Goal: Transaction & Acquisition: Purchase product/service

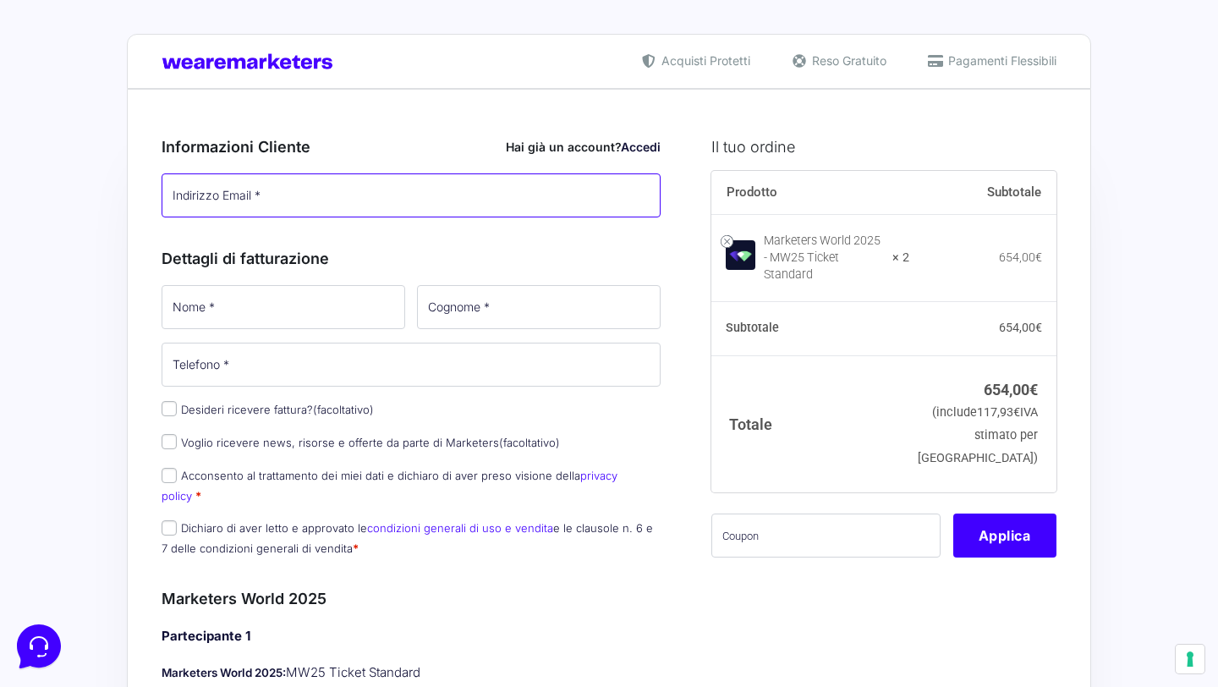
click at [272, 206] on input "Indirizzo Email *" at bounding box center [411, 195] width 499 height 44
type input "[EMAIL_ADDRESS][DOMAIN_NAME]"
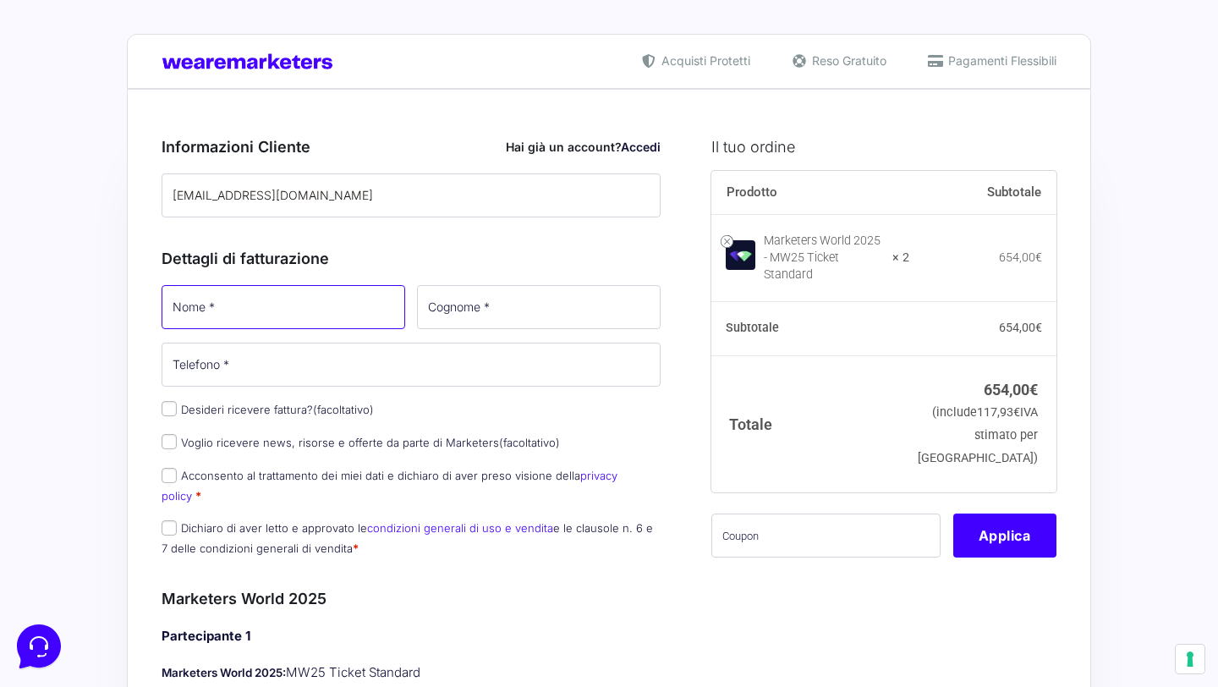
type input "Luigi"
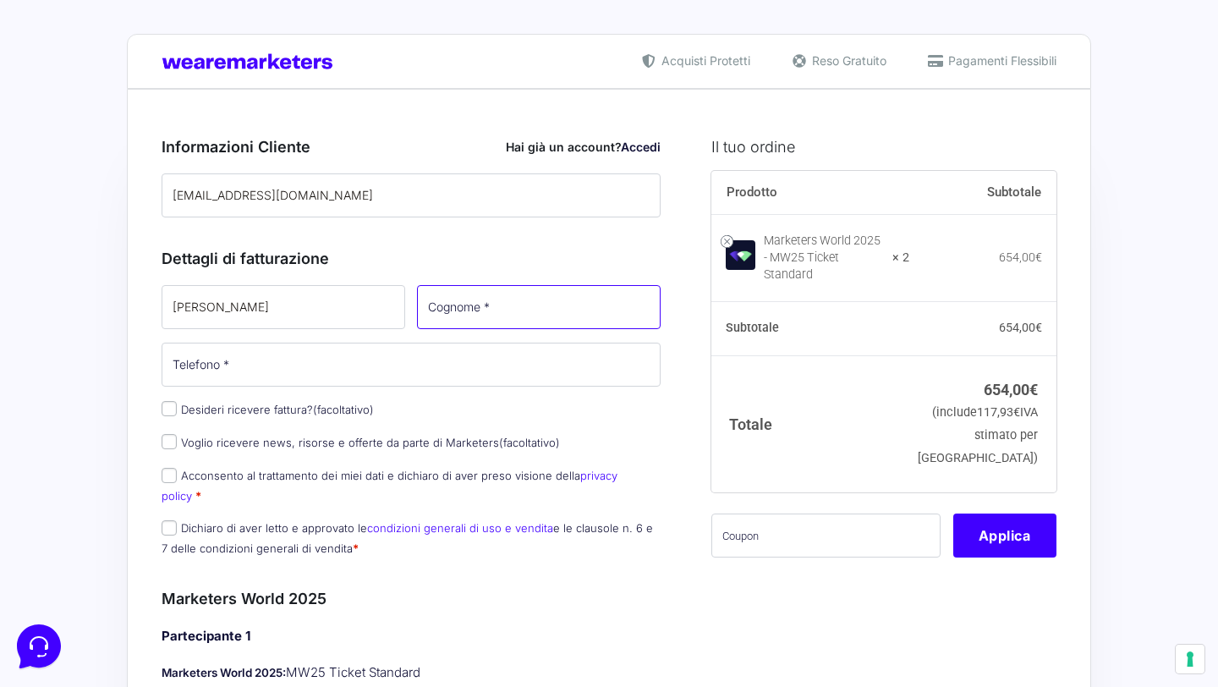
type input "Marchese"
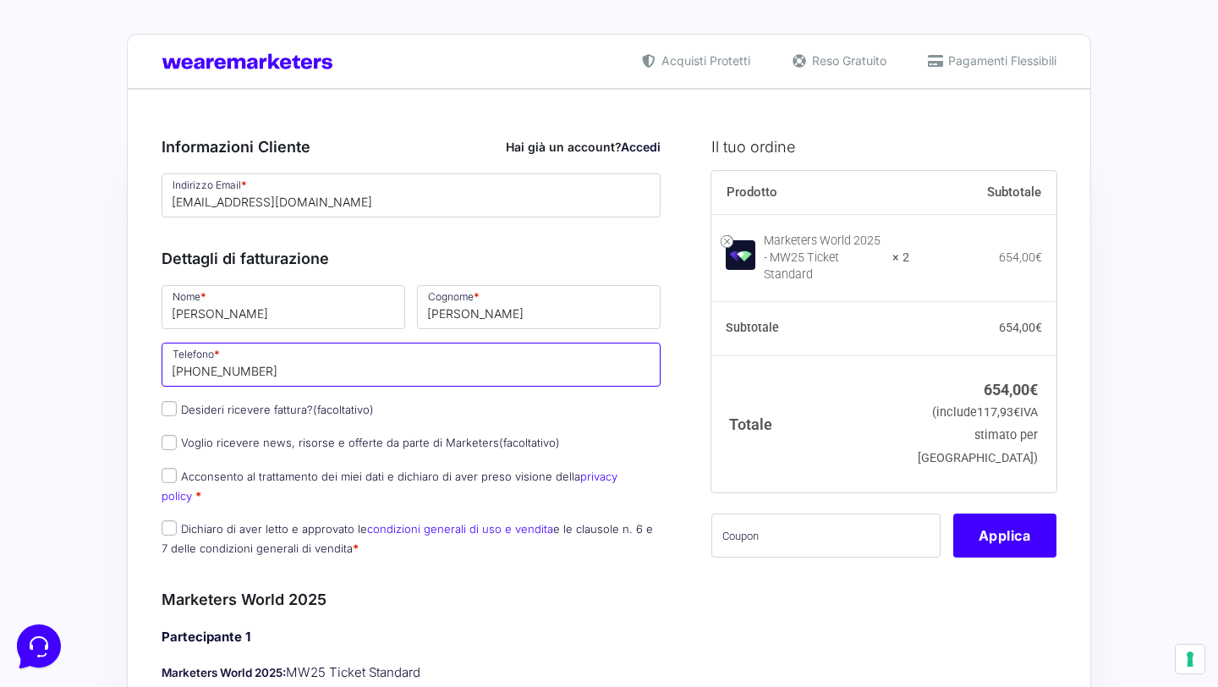
click at [266, 375] on input "+393281268679" at bounding box center [411, 365] width 499 height 44
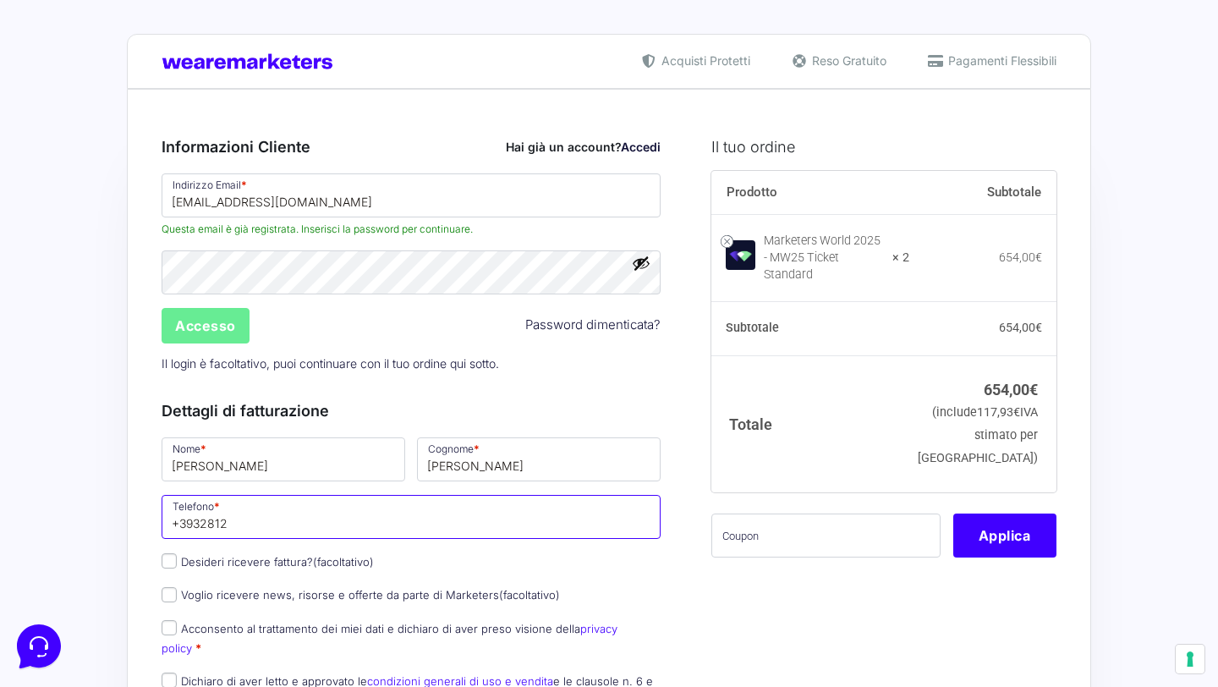
type input "+3932812"
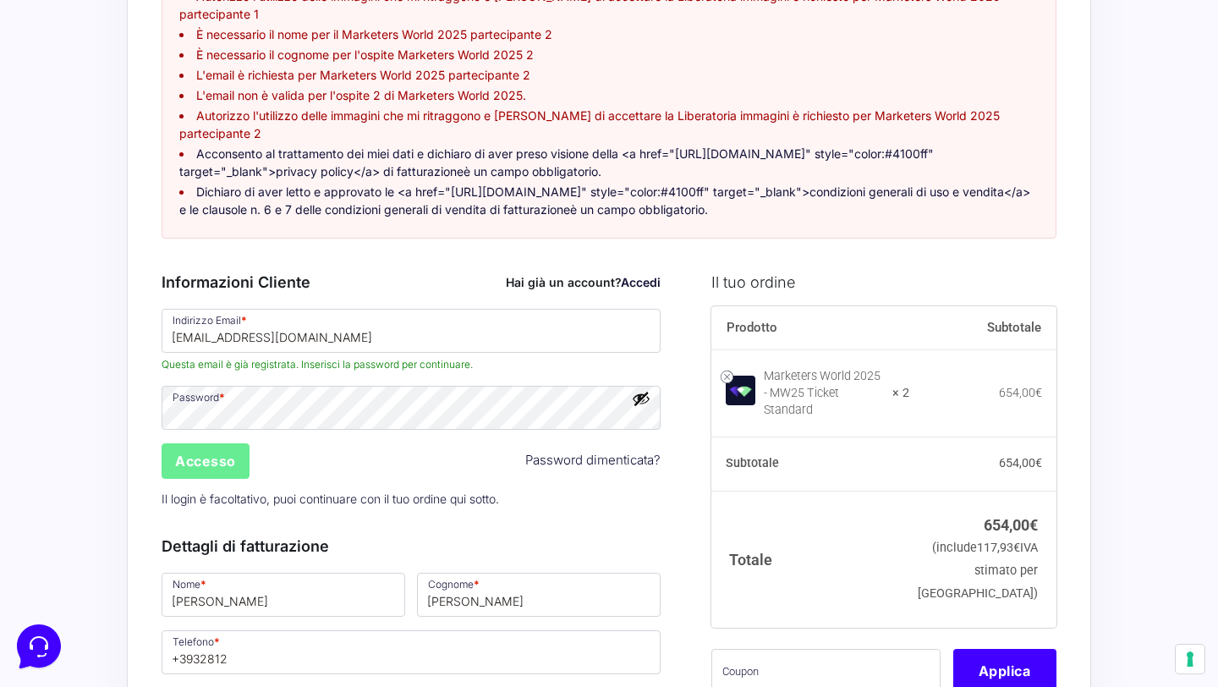
scroll to position [287, 0]
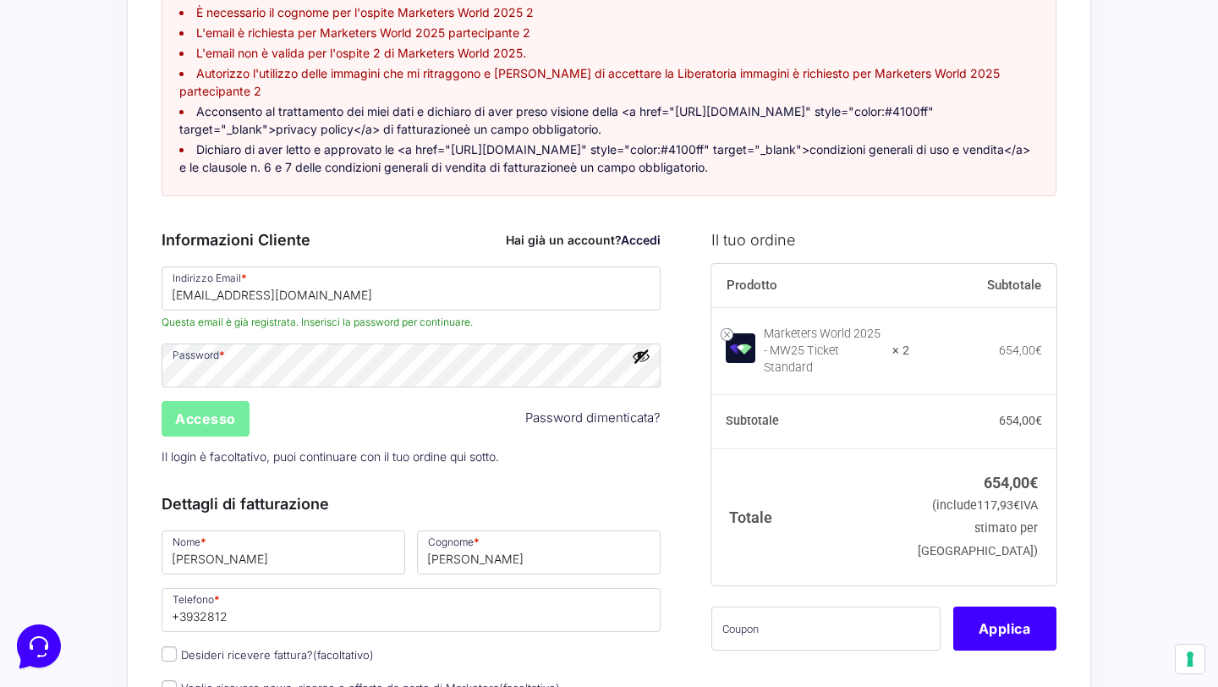
click at [234, 403] on input "Accesso" at bounding box center [206, 419] width 88 height 36
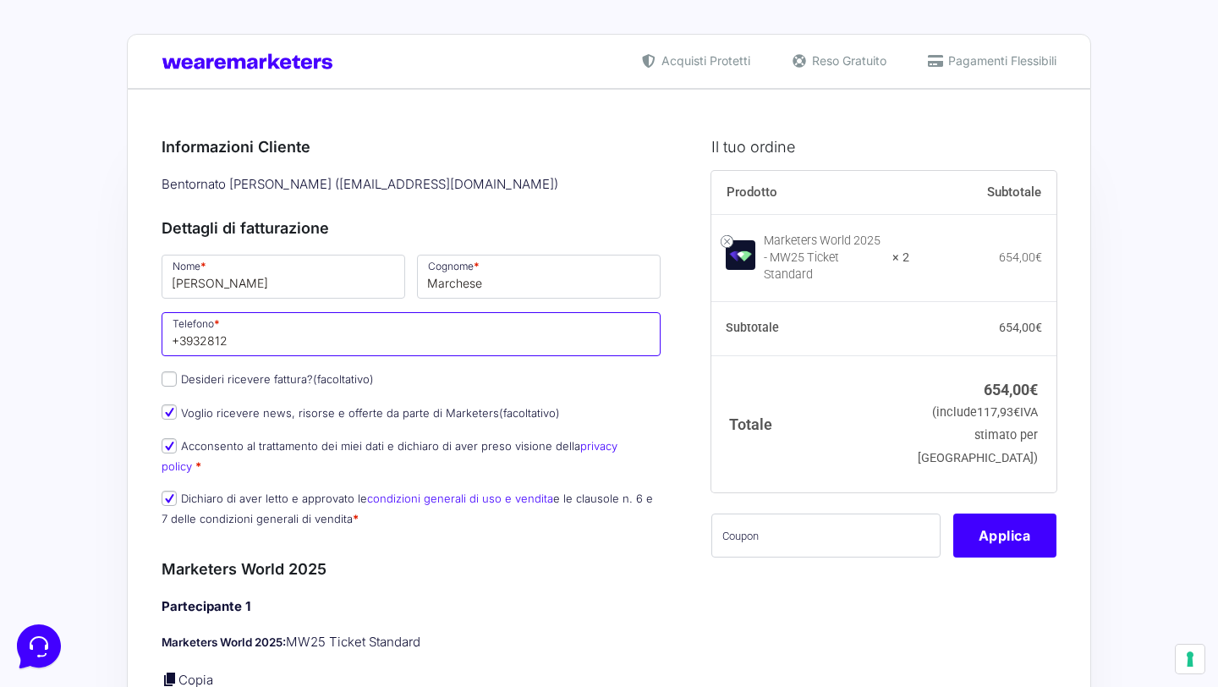
click at [253, 343] on input "+3932812" at bounding box center [411, 334] width 499 height 44
type input "[PHONE_NUMBER]"
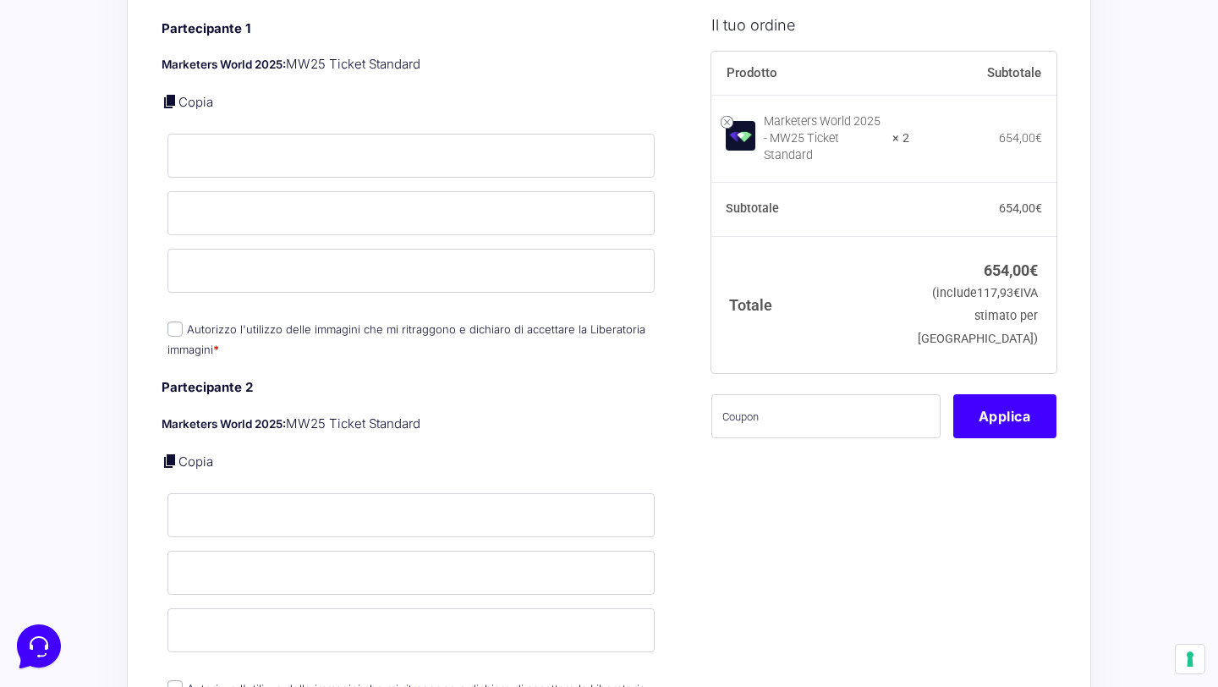
scroll to position [559, 0]
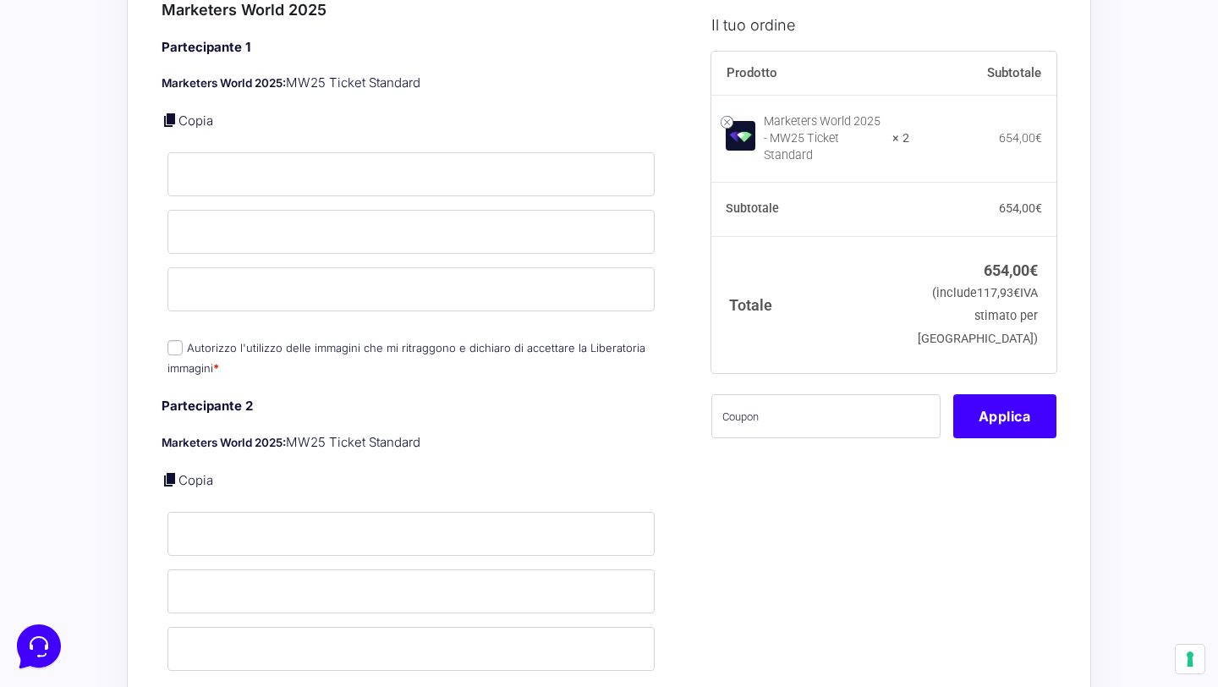
click at [174, 340] on input "Autorizzo l'utilizzo delle immagini che mi ritraggono e dichiaro di accettare l…" at bounding box center [174, 347] width 15 height 15
checkbox input "true"
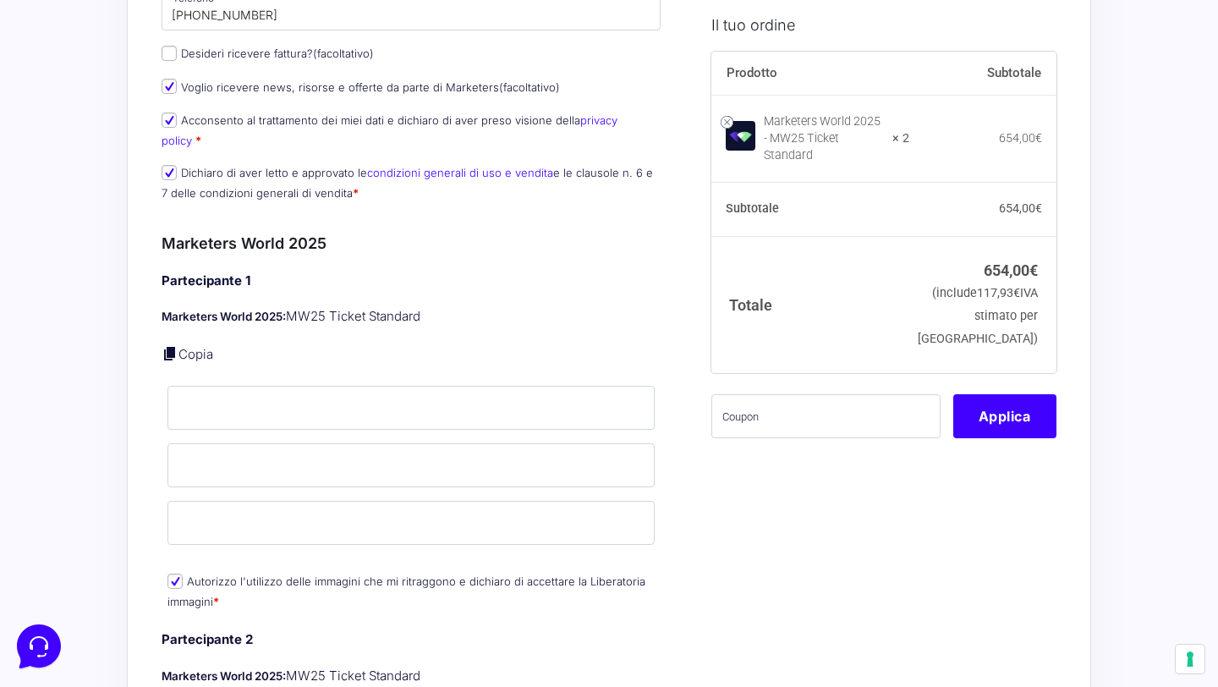
scroll to position [324, 0]
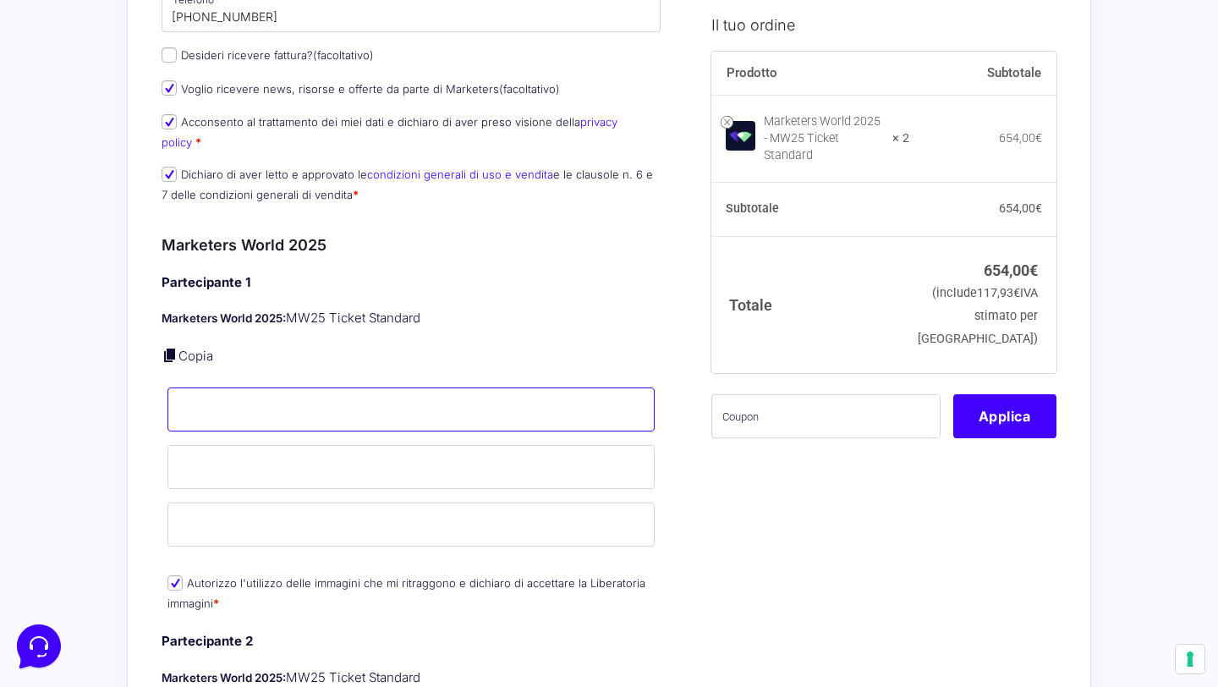
click at [189, 392] on input "Nome *" at bounding box center [410, 409] width 487 height 44
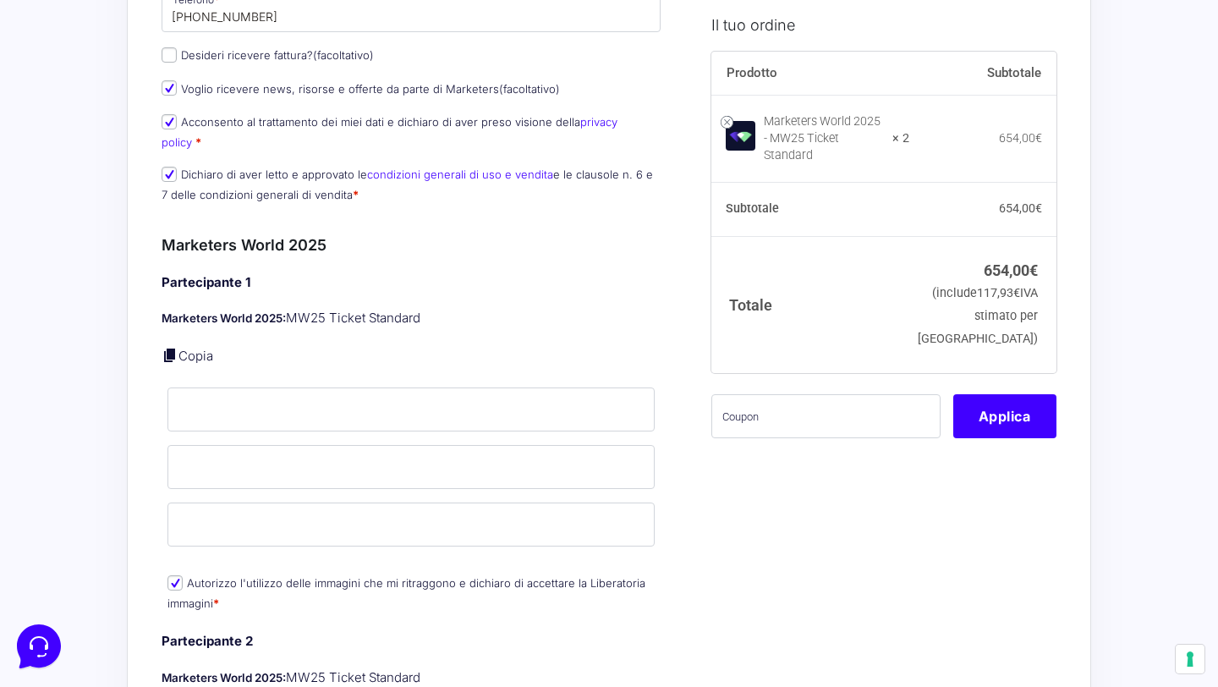
click at [263, 347] on p "Copia" at bounding box center [411, 356] width 499 height 19
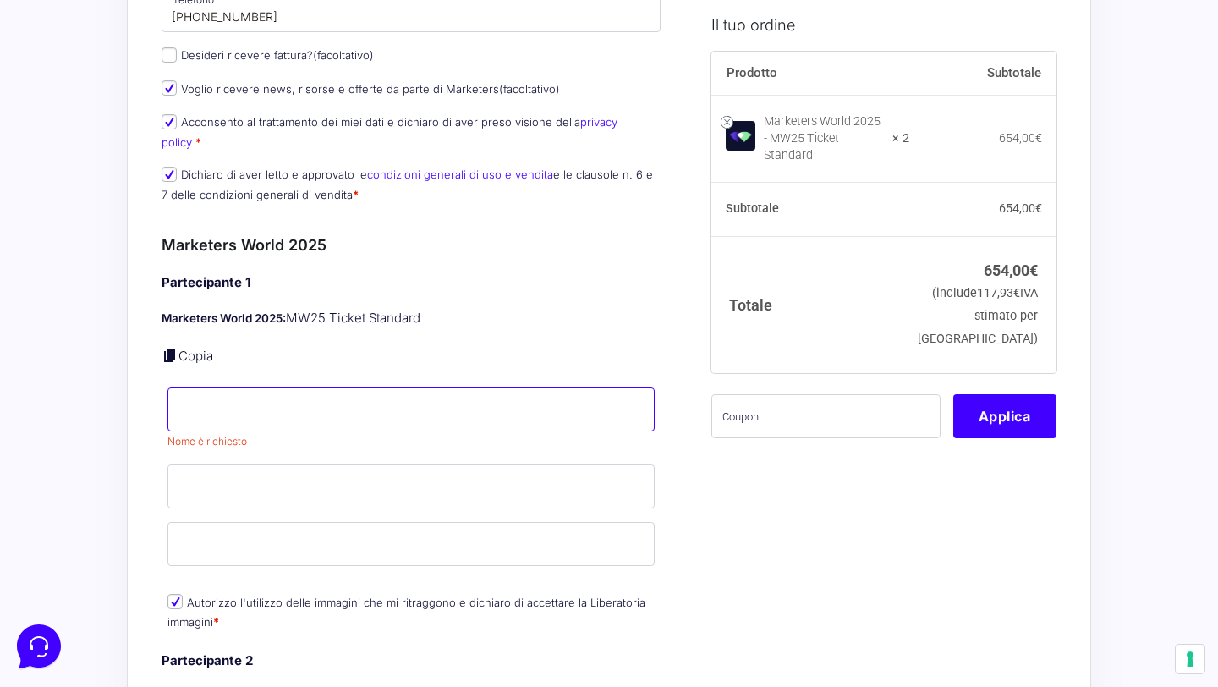
click at [235, 387] on input "Nome *" at bounding box center [410, 409] width 487 height 44
type input "Luigi"
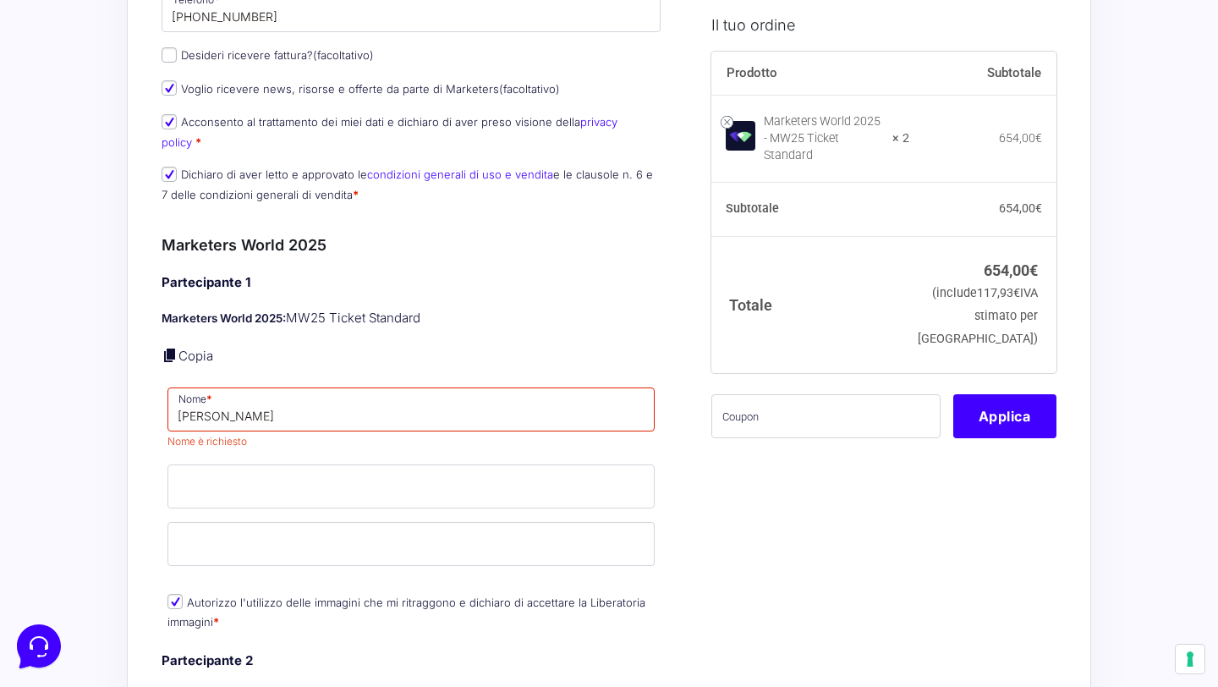
click at [452, 289] on div "Partecipante 1 Marketers World 2025: MW25 Ticket Standard Copia Nome * Luigi No…" at bounding box center [411, 453] width 499 height 361
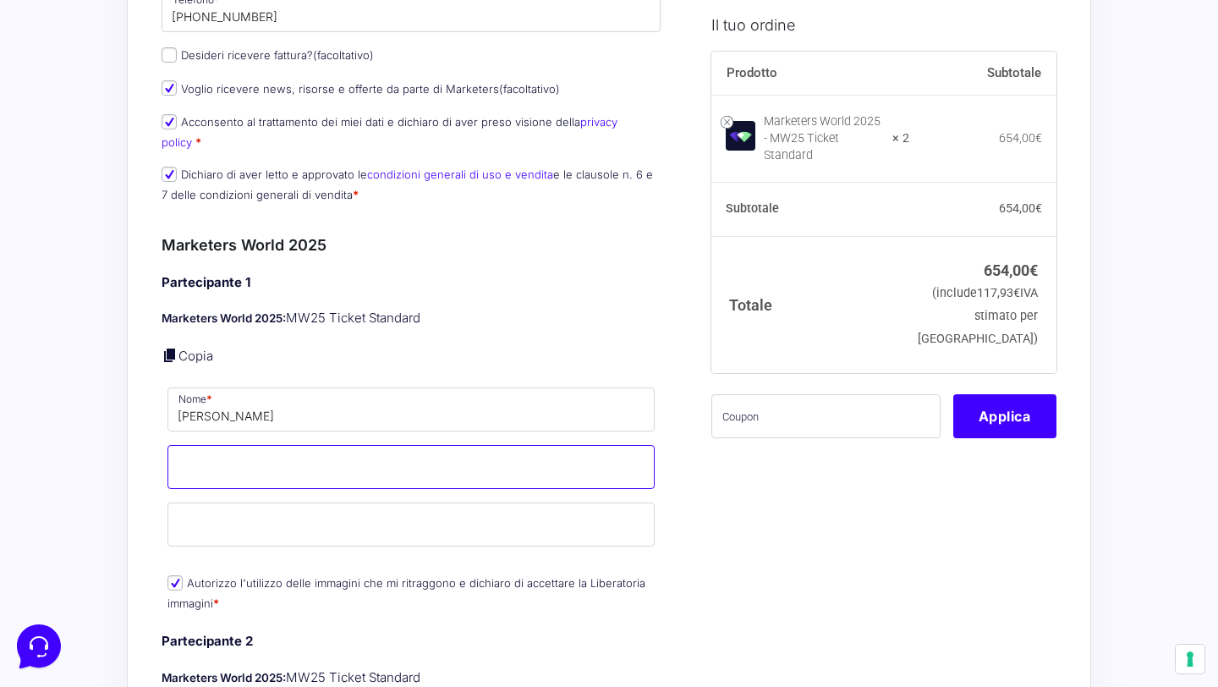
click at [277, 455] on input "Cognome *" at bounding box center [410, 467] width 487 height 44
type input "Marchese"
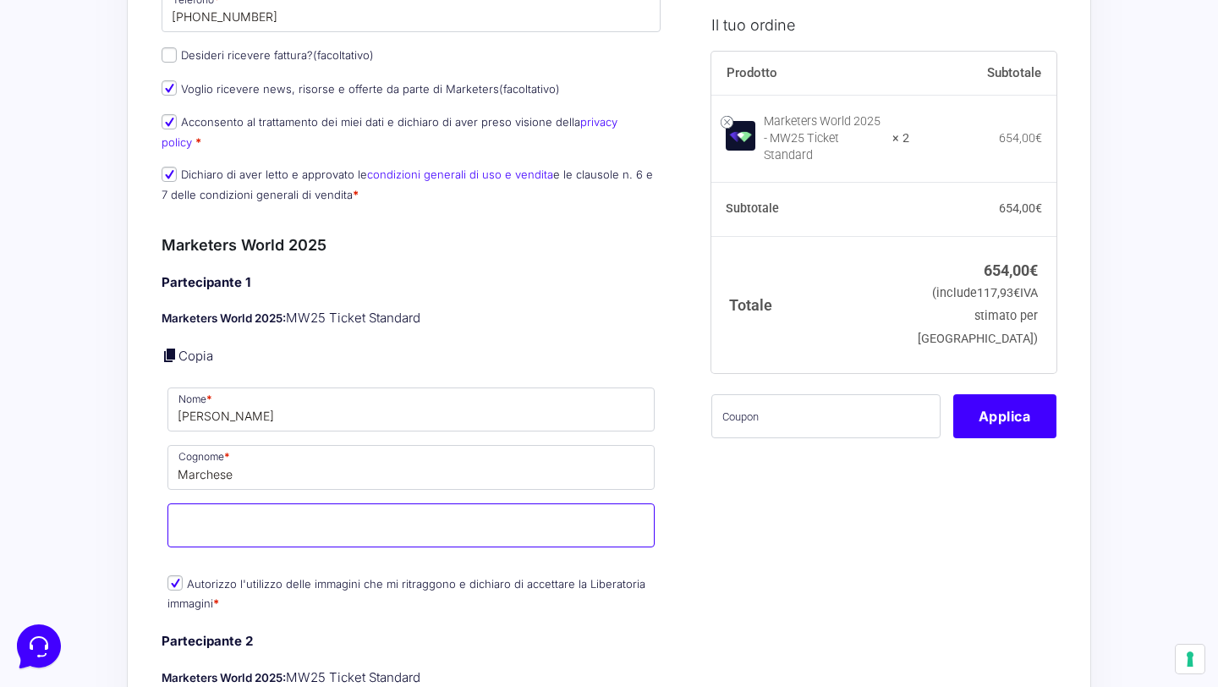
click at [213, 517] on input "Email *" at bounding box center [410, 525] width 487 height 44
type input "j"
type input "[EMAIL_ADDRESS][DOMAIN_NAME]"
click at [529, 247] on div "Marketers World 2025 Partecipante 1 Marketers World 2025: MW25 Ticket Standard …" at bounding box center [411, 603] width 499 height 741
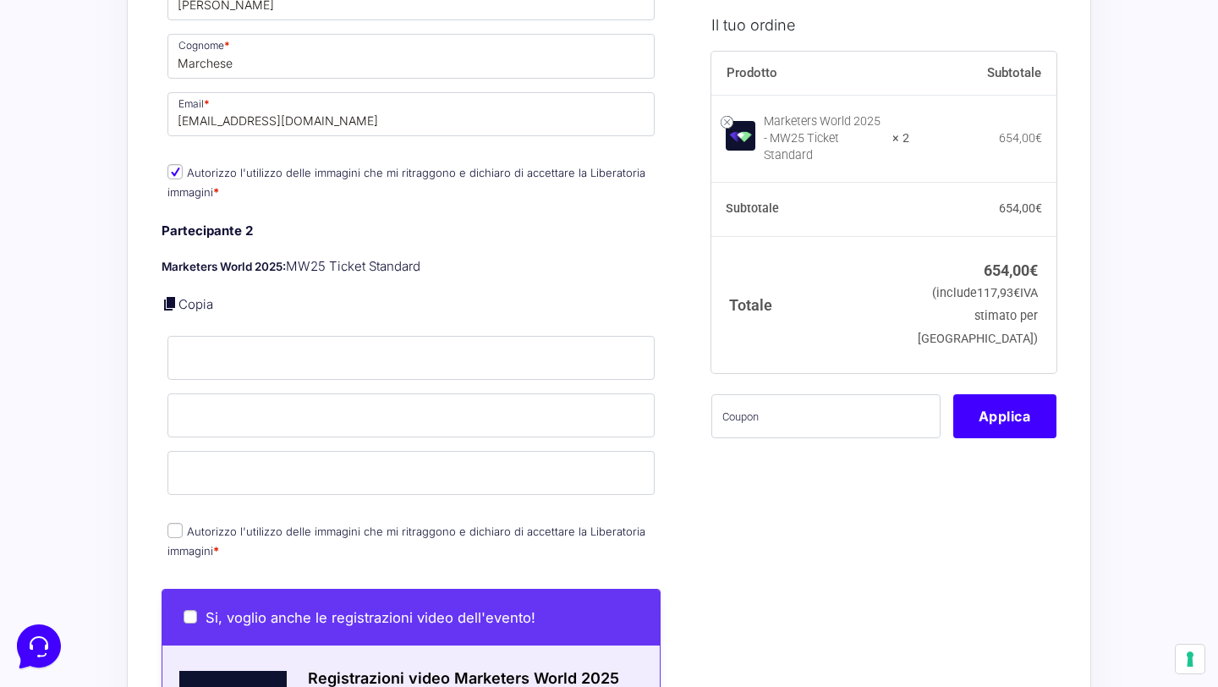
scroll to position [743, 0]
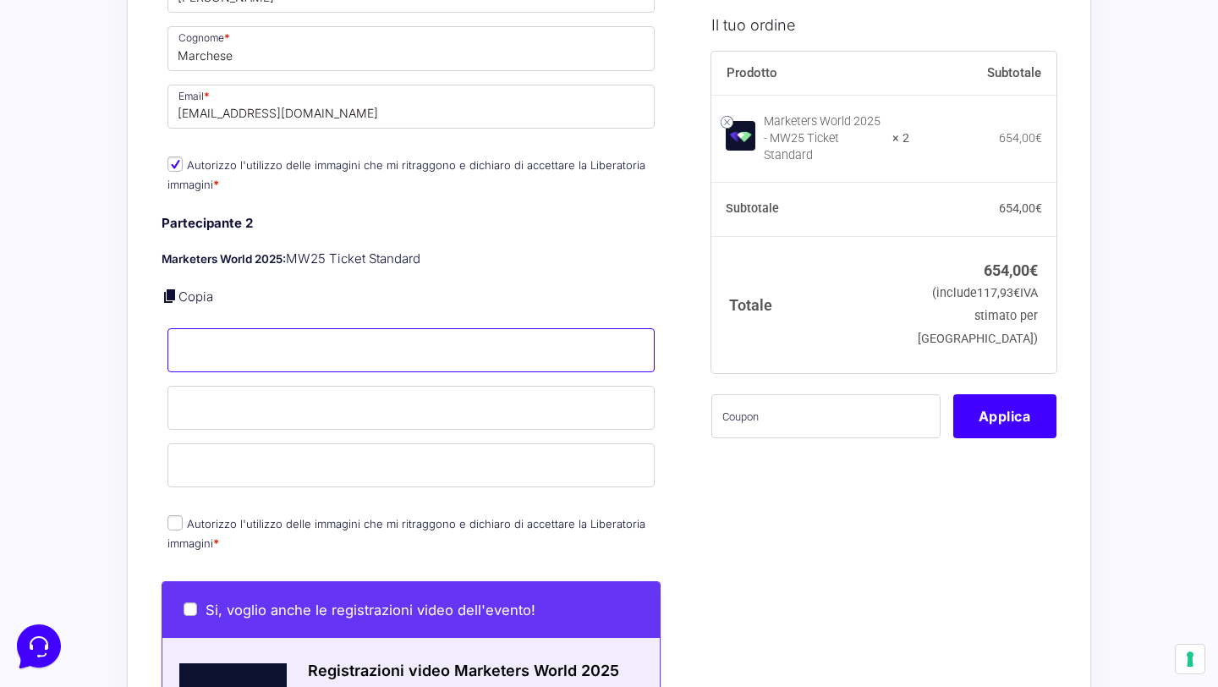
click at [235, 346] on input "Nome *" at bounding box center [410, 350] width 487 height 44
type input "Simona"
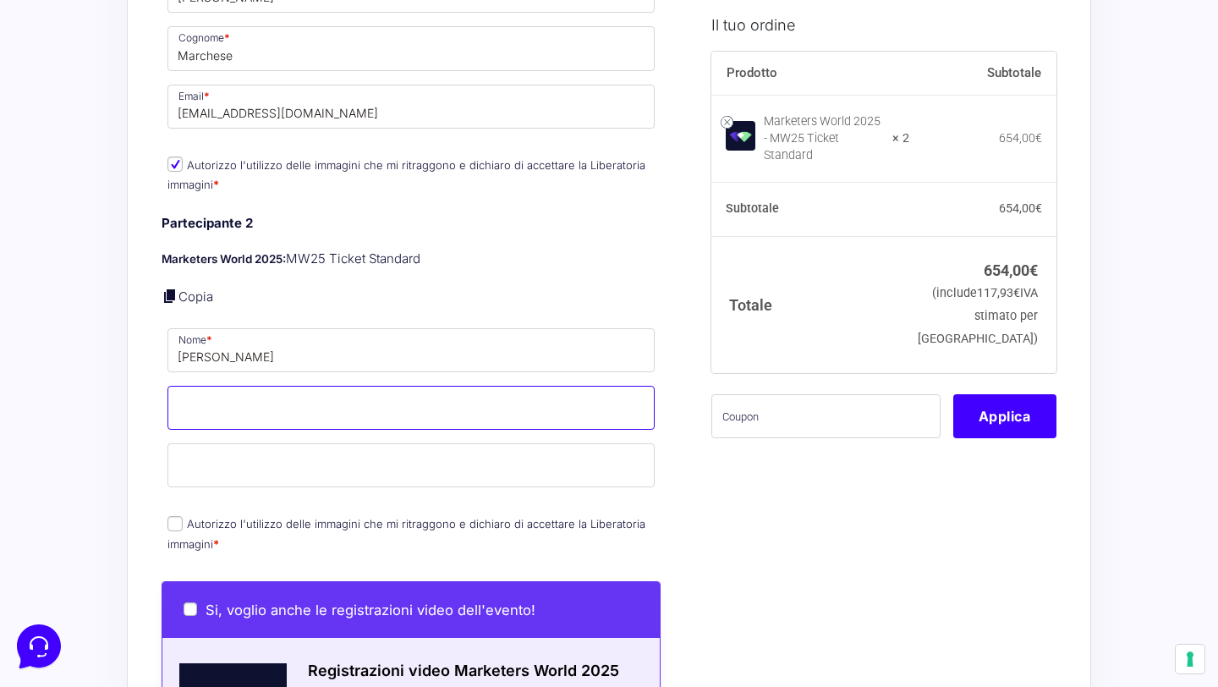
click at [211, 390] on input "Cognome *" at bounding box center [410, 408] width 487 height 44
type input "Carella"
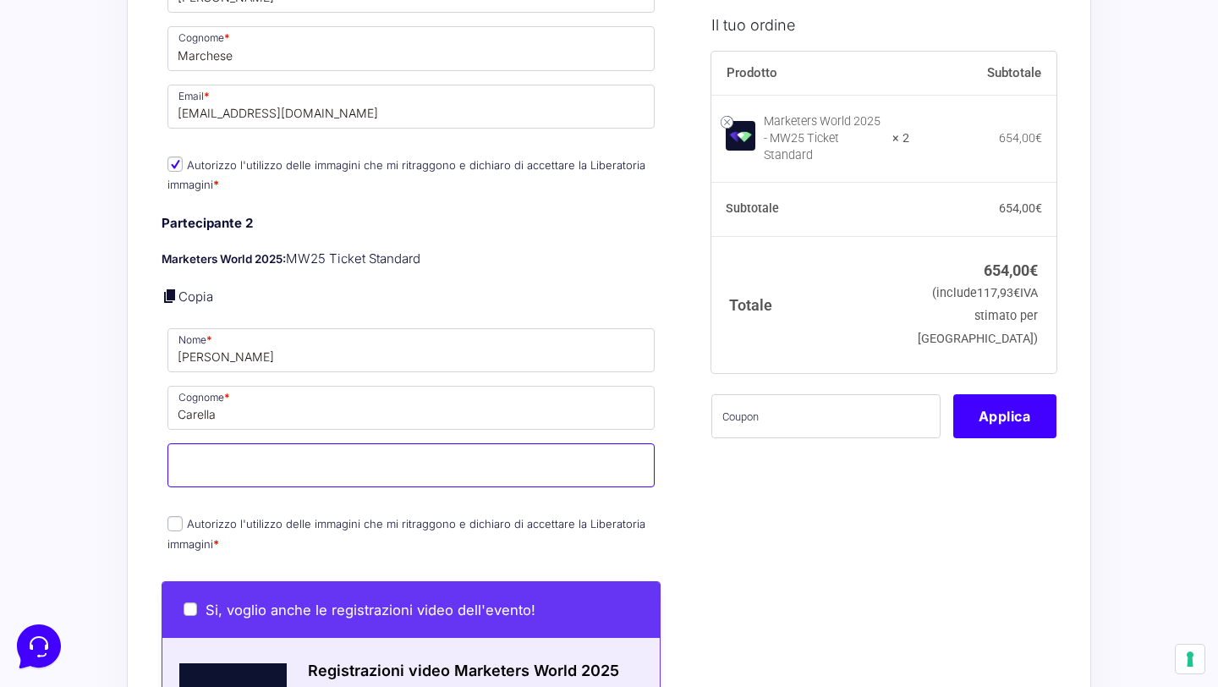
click at [186, 443] on input "Email *" at bounding box center [410, 465] width 487 height 44
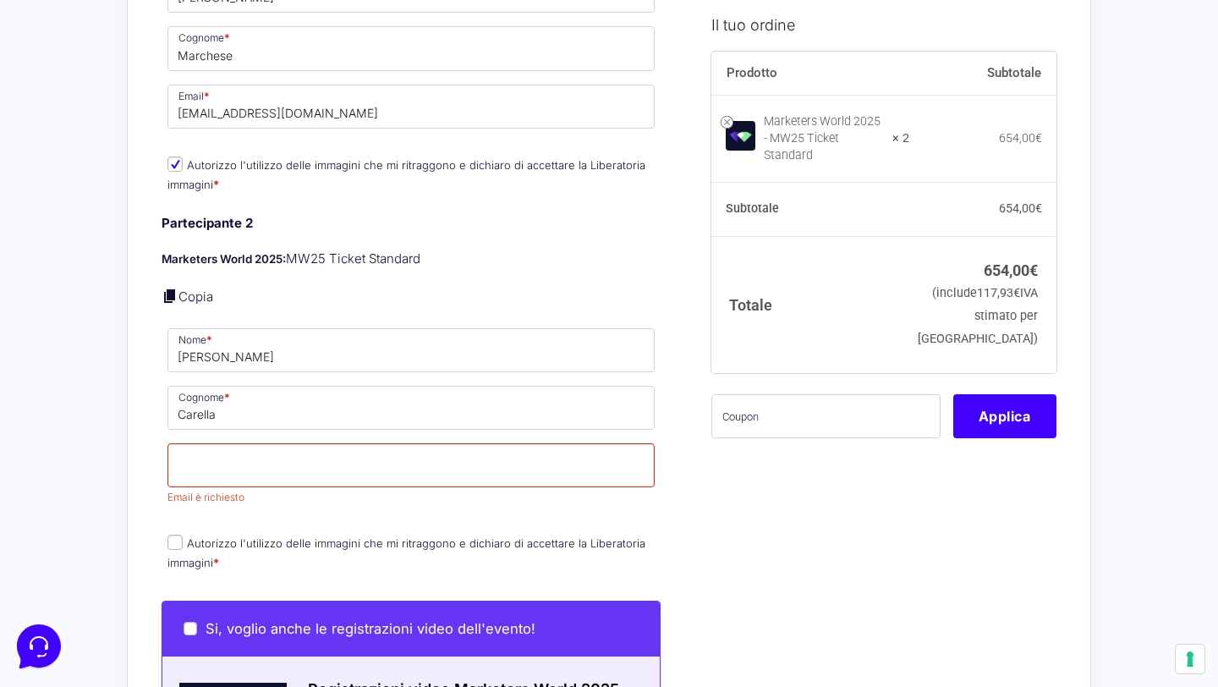
click at [167, 506] on div "Partecipante 2 Marketers World 2025: MW25 Ticket Standard Copia Nome * Simona C…" at bounding box center [411, 394] width 499 height 361
click at [174, 535] on input "Autorizzo l'utilizzo delle immagini che mi ritraggono e dichiaro di accettare l…" at bounding box center [174, 542] width 15 height 15
checkbox input "true"
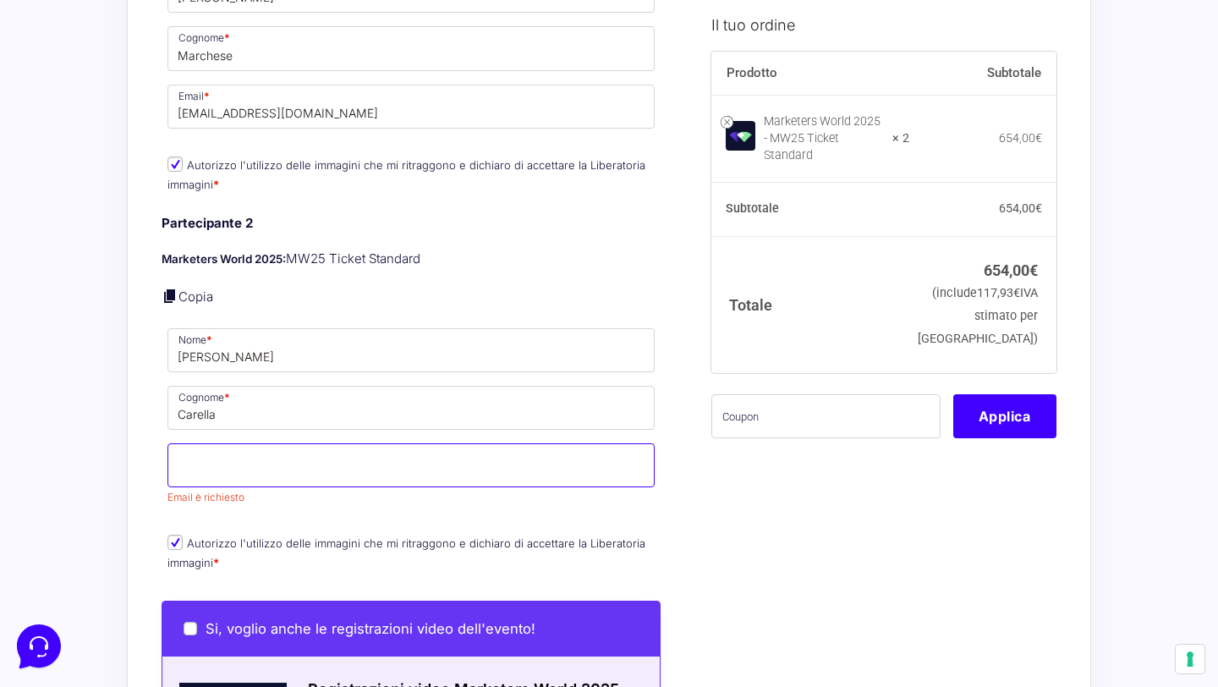
click at [193, 459] on input "Email *" at bounding box center [410, 465] width 487 height 44
type input "simonacar95@gmail.com"
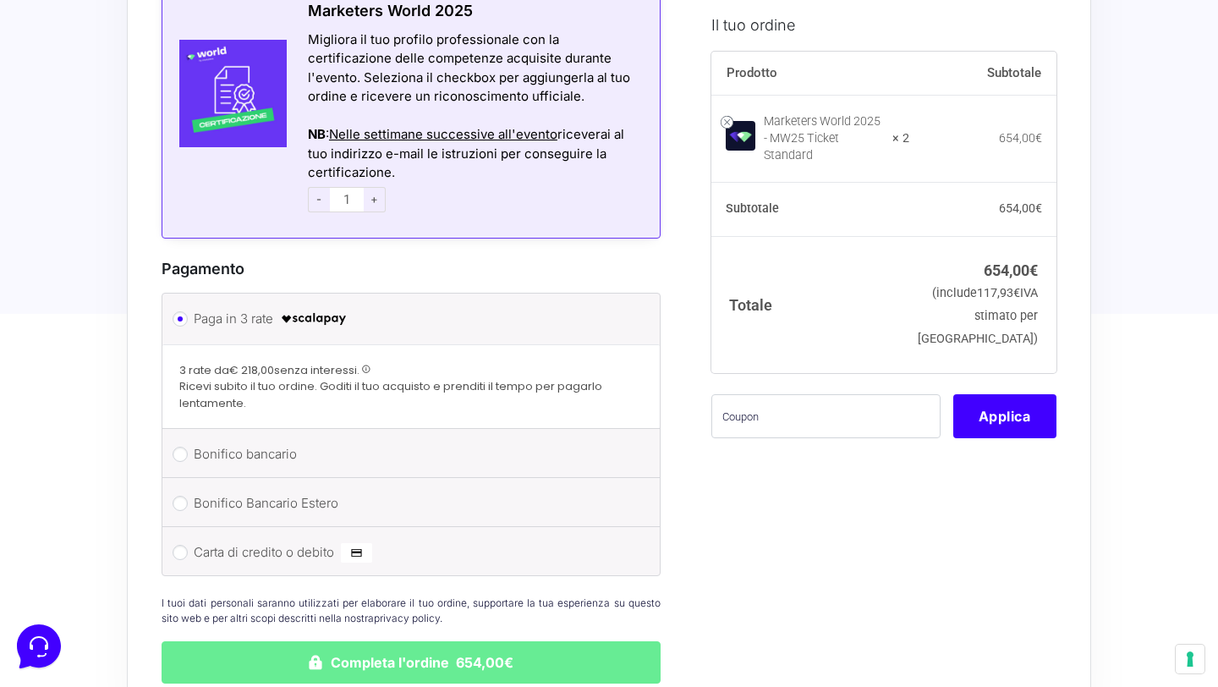
scroll to position [1710, 0]
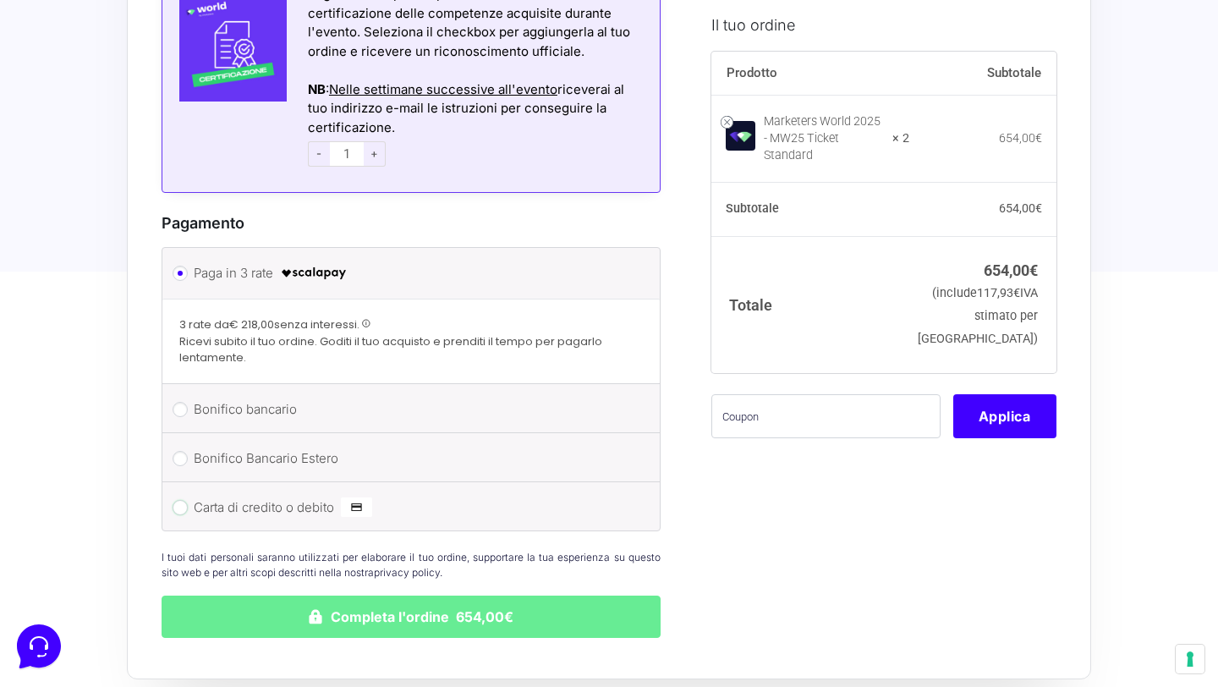
click at [178, 513] on input "Carta di credito o debito" at bounding box center [180, 507] width 15 height 15
radio input "true"
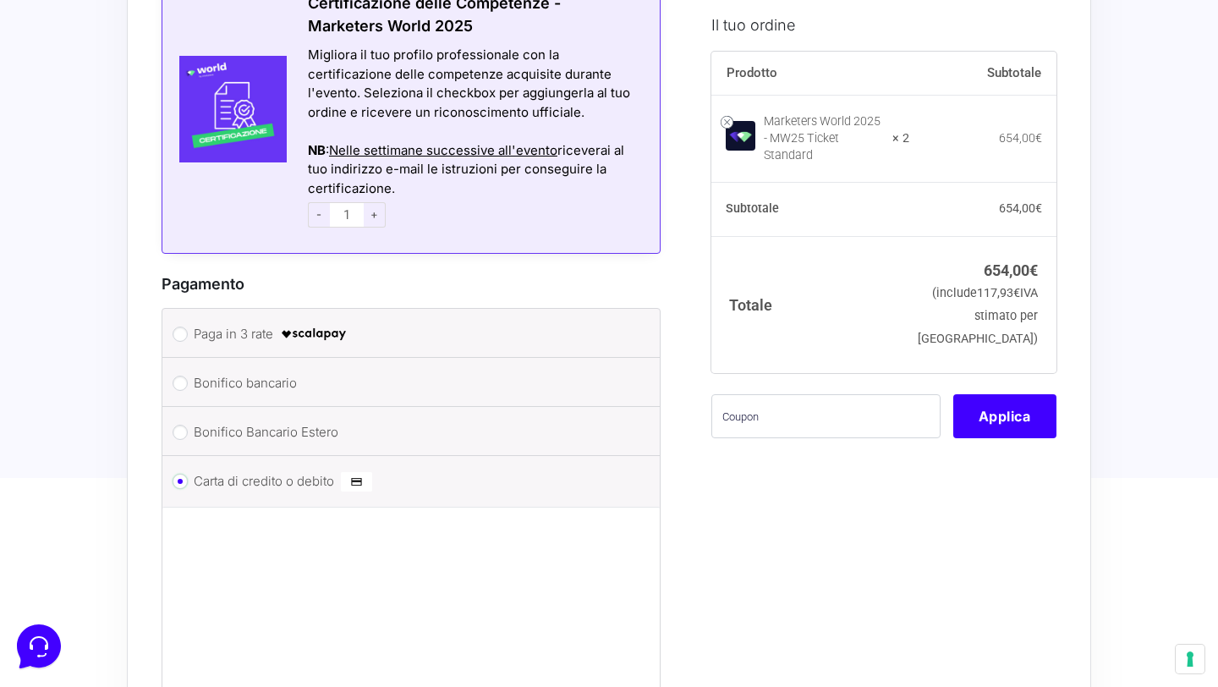
scroll to position [1513, 0]
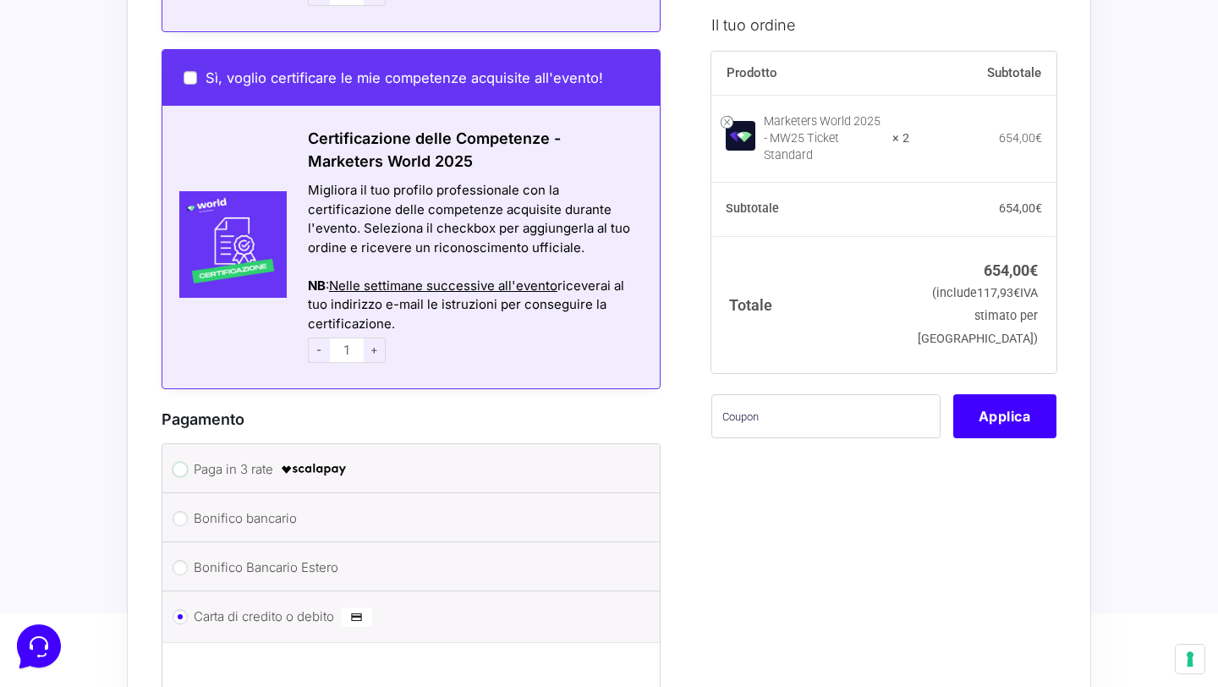
click at [181, 462] on input "Paga in 3 rate" at bounding box center [180, 469] width 15 height 15
radio input "true"
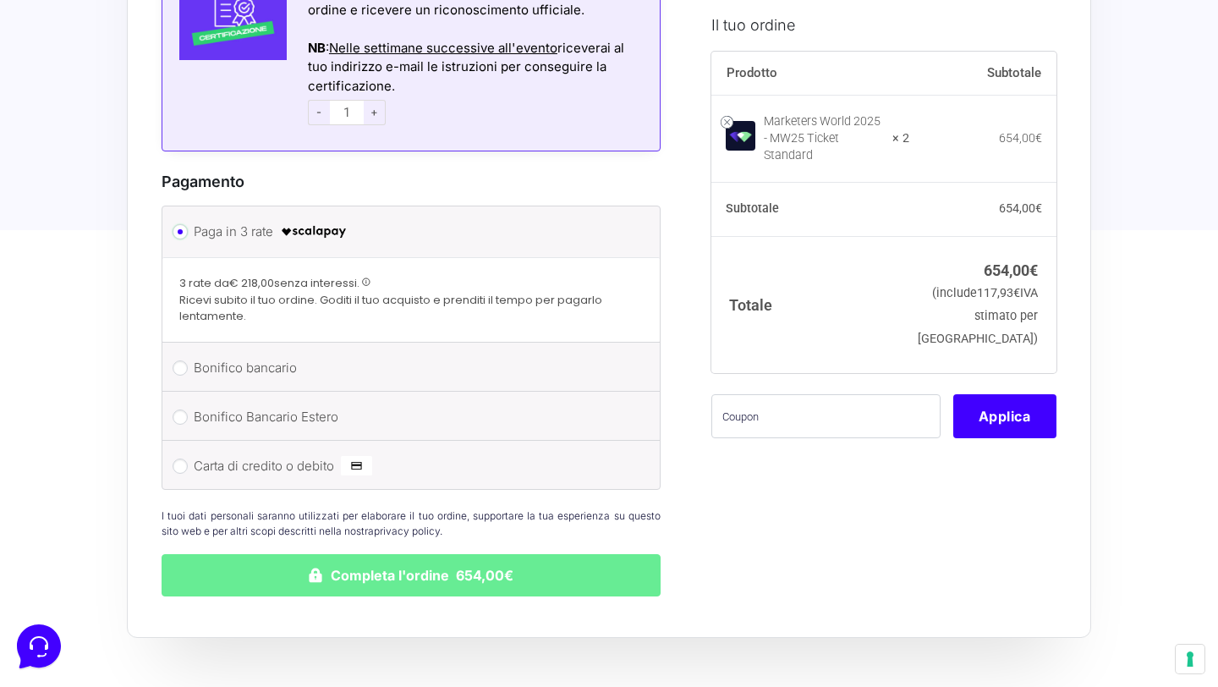
scroll to position [1754, 0]
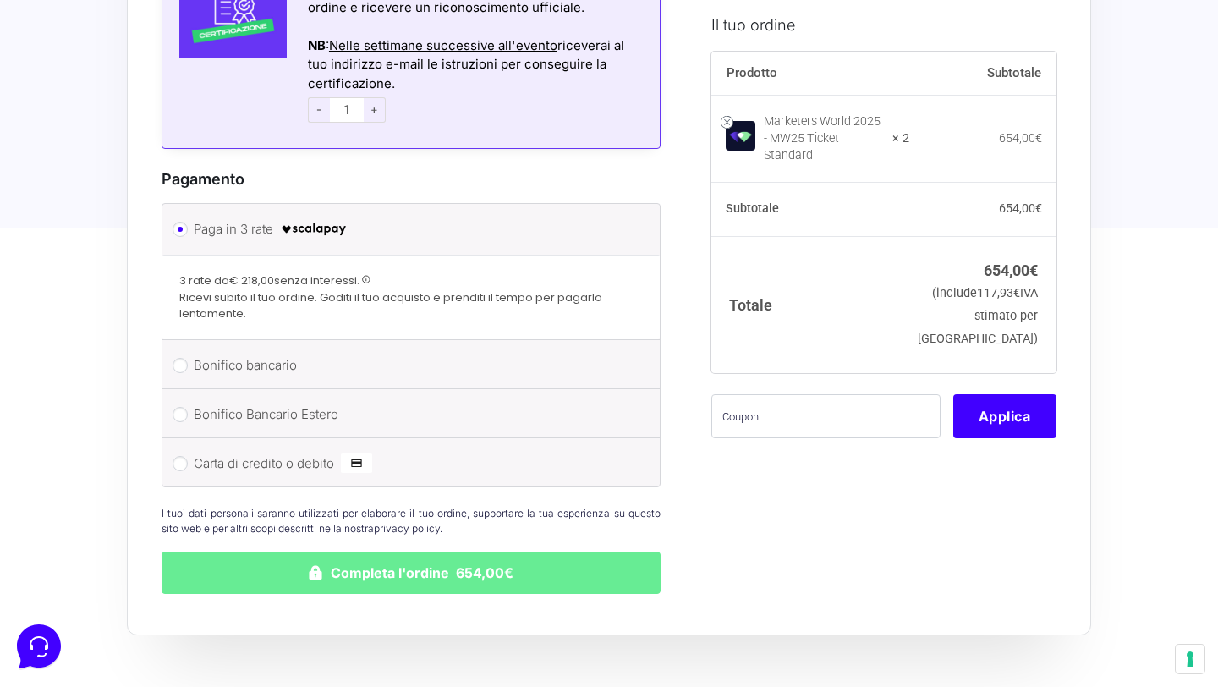
click at [267, 289] on span "Ricevi subito il tuo ordine. Goditi il tuo acquisto e prenditi il tempo per pag…" at bounding box center [411, 305] width 464 height 33
click at [186, 442] on li "Carta di credito o debito Ricorda informazioni di pagamento per gli ordini futu…" at bounding box center [410, 462] width 497 height 48
click at [182, 456] on input "Carta di credito o debito" at bounding box center [180, 463] width 15 height 15
radio input "true"
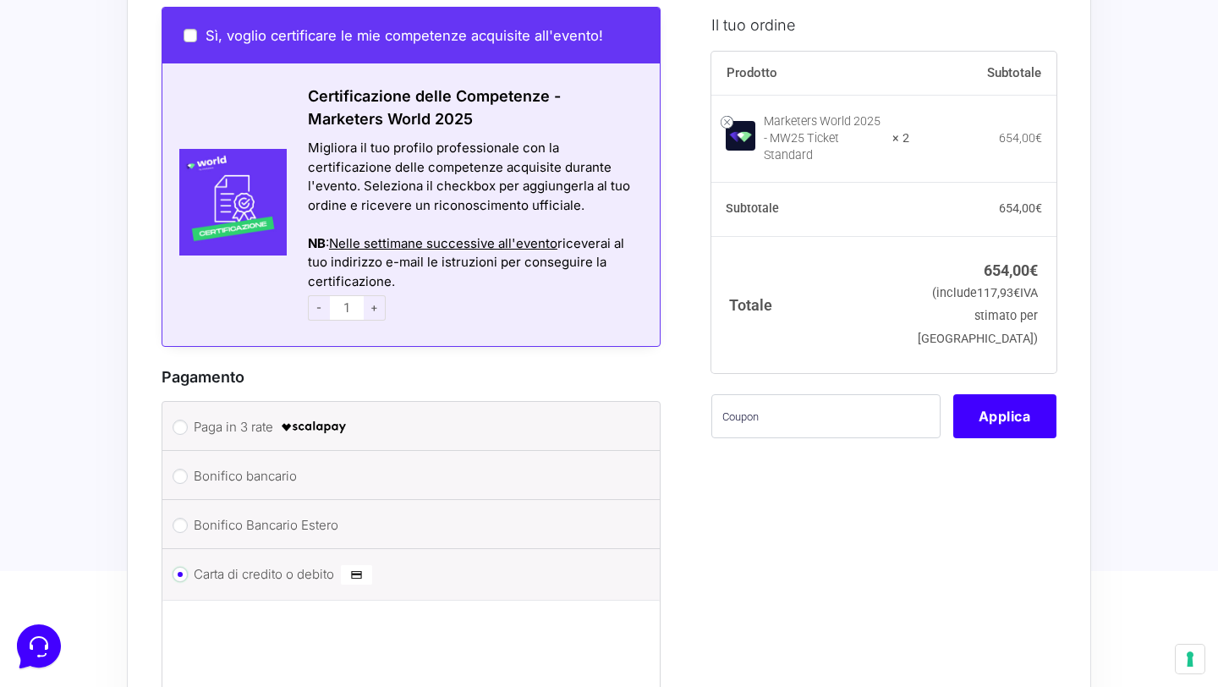
scroll to position [1578, 0]
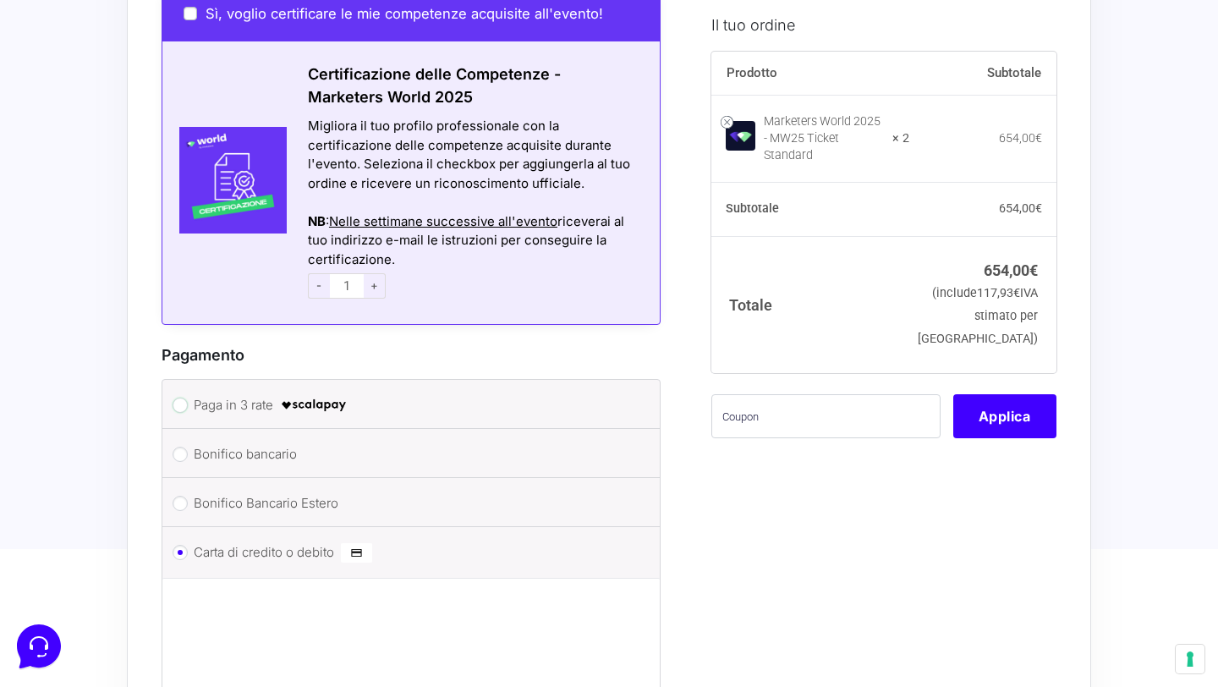
click at [180, 398] on input "Paga in 3 rate" at bounding box center [180, 405] width 15 height 15
radio input "true"
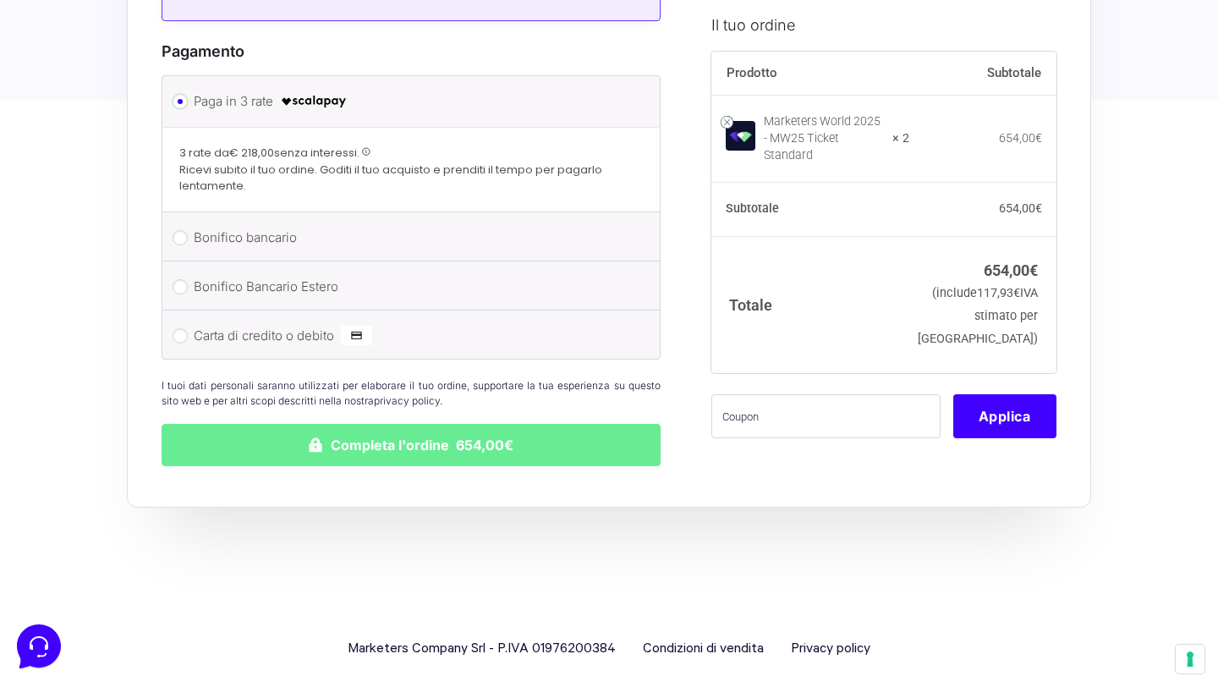
scroll to position [1876, 0]
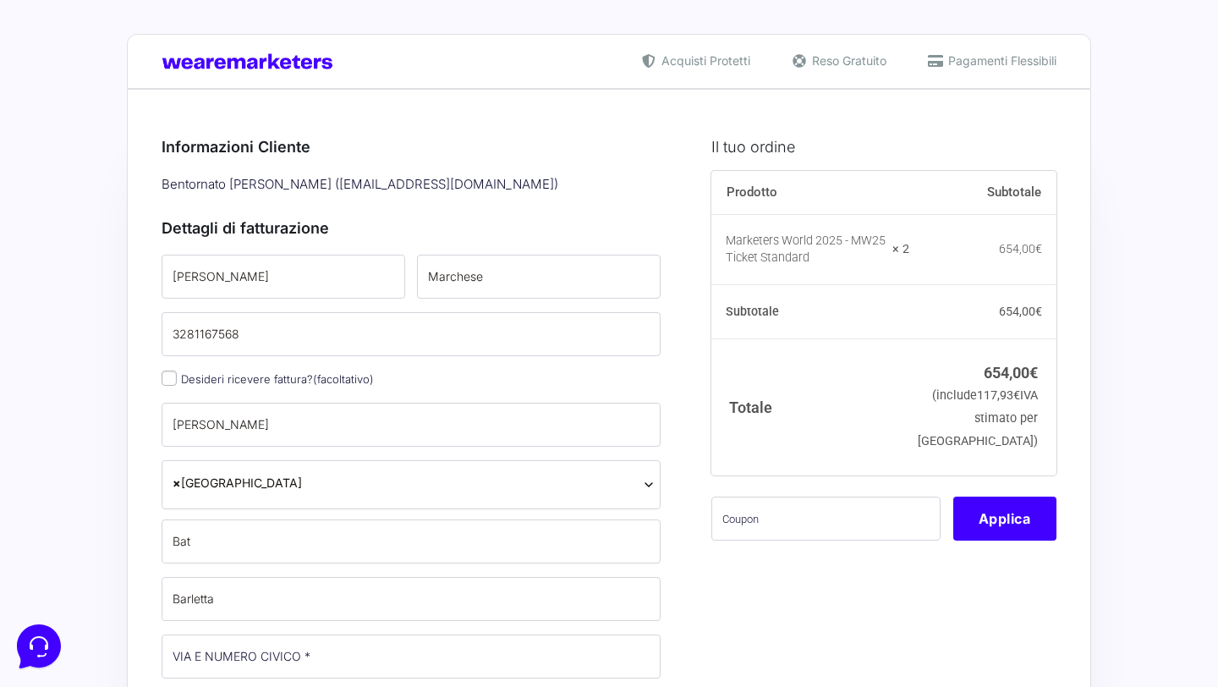
type input "[PHONE_NUMBER]"
select select
type input "Luigi"
type input "Marchese"
type input "[EMAIL_ADDRESS][DOMAIN_NAME]"
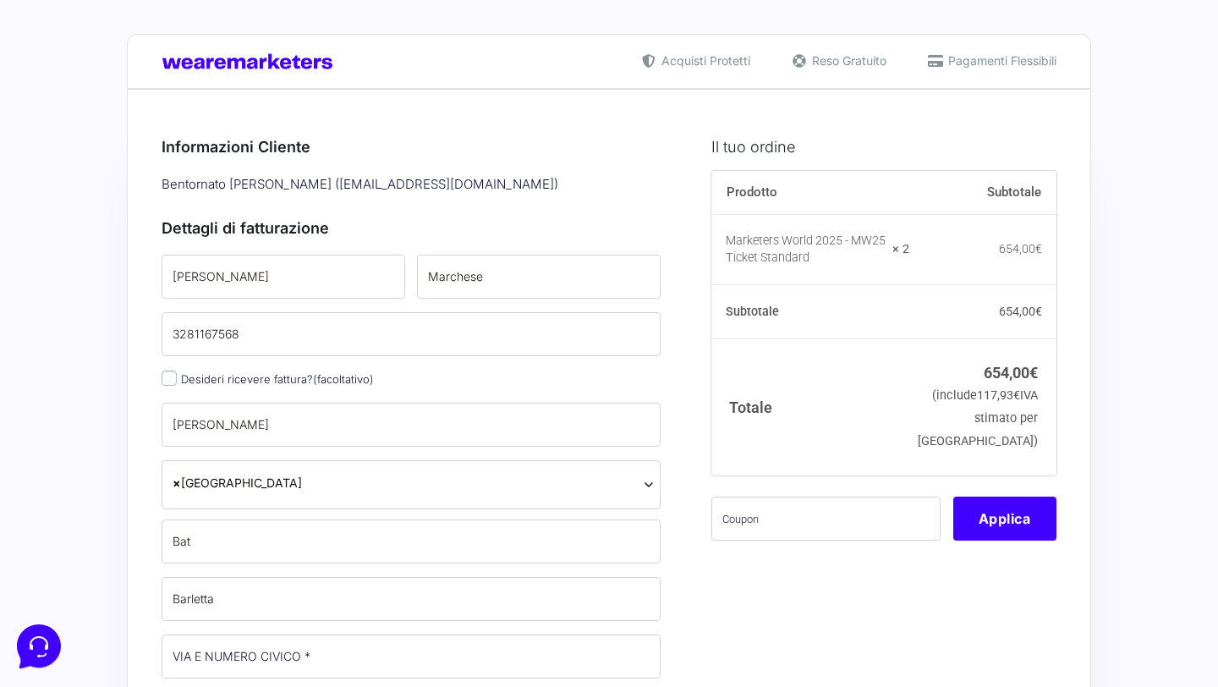
type input "Simona"
type input "Carella"
type input "simonacar95@gmail.com"
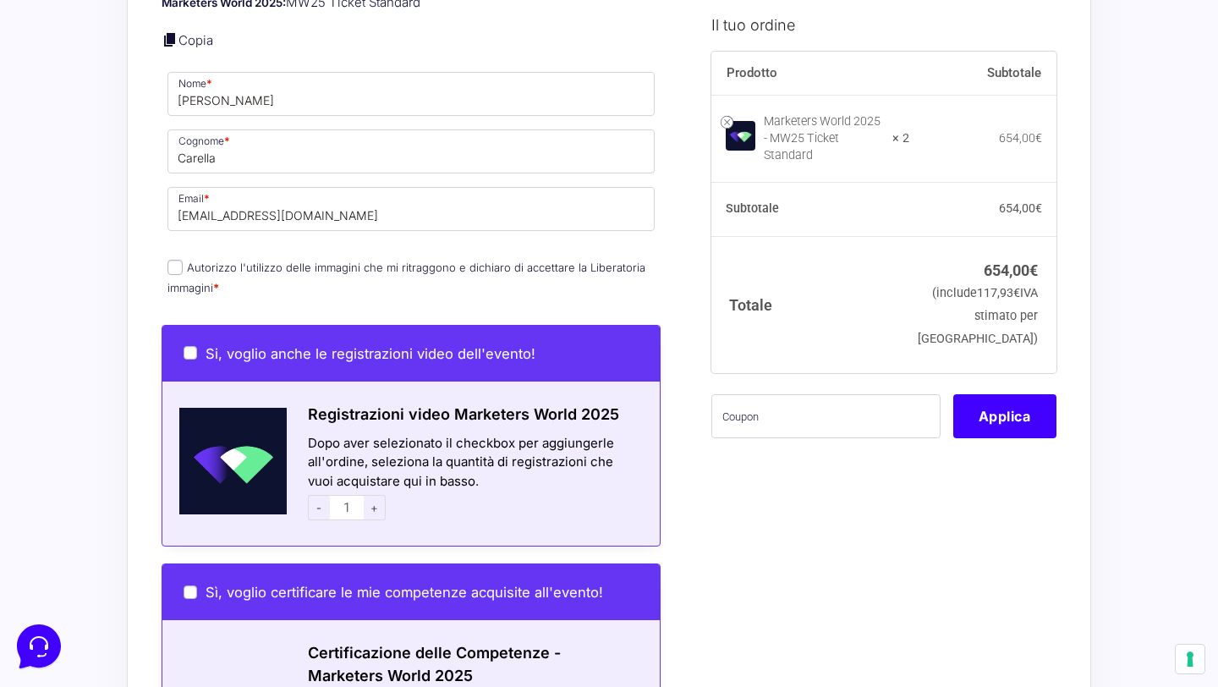
scroll to position [1002, 0]
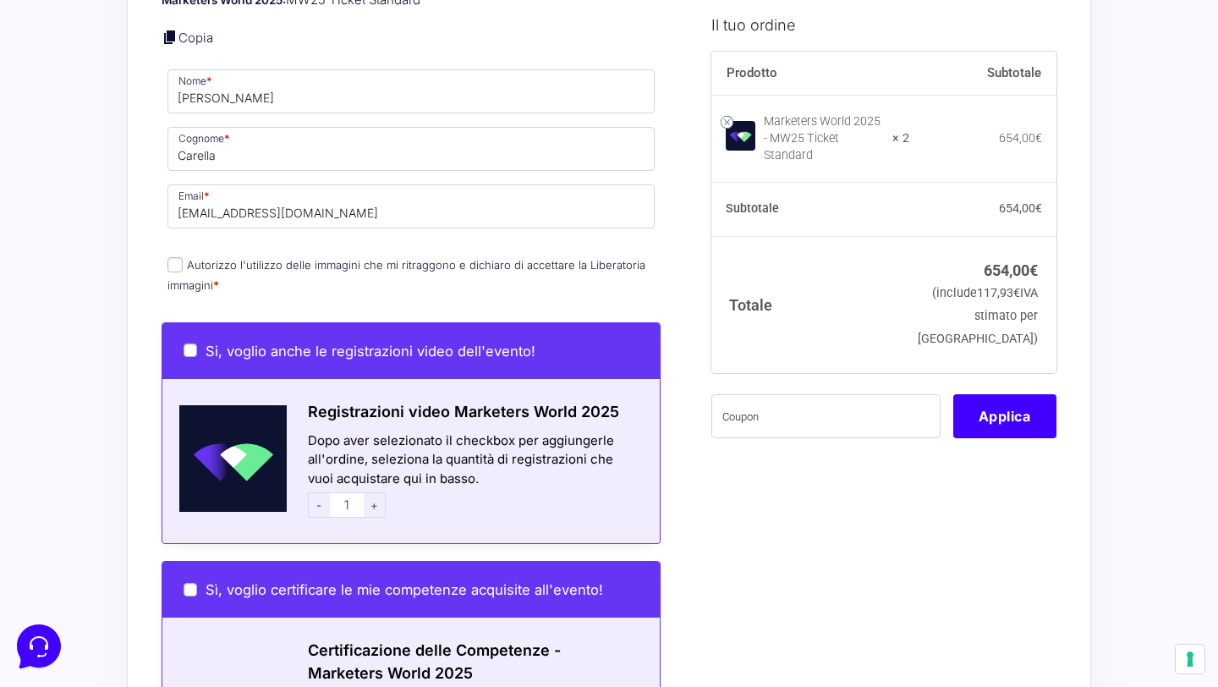
click at [179, 257] on input "Autorizzo l'utilizzo delle immagini che mi ritraggono e dichiaro di accettare l…" at bounding box center [174, 264] width 15 height 15
checkbox input "true"
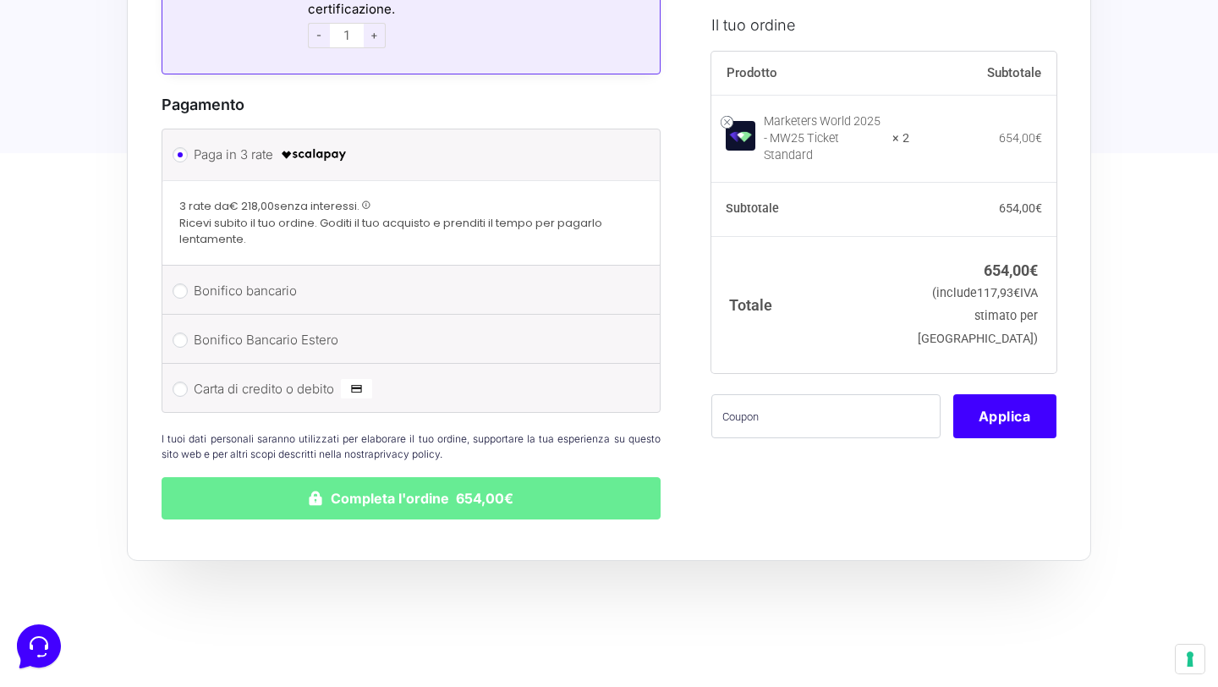
scroll to position [1881, 0]
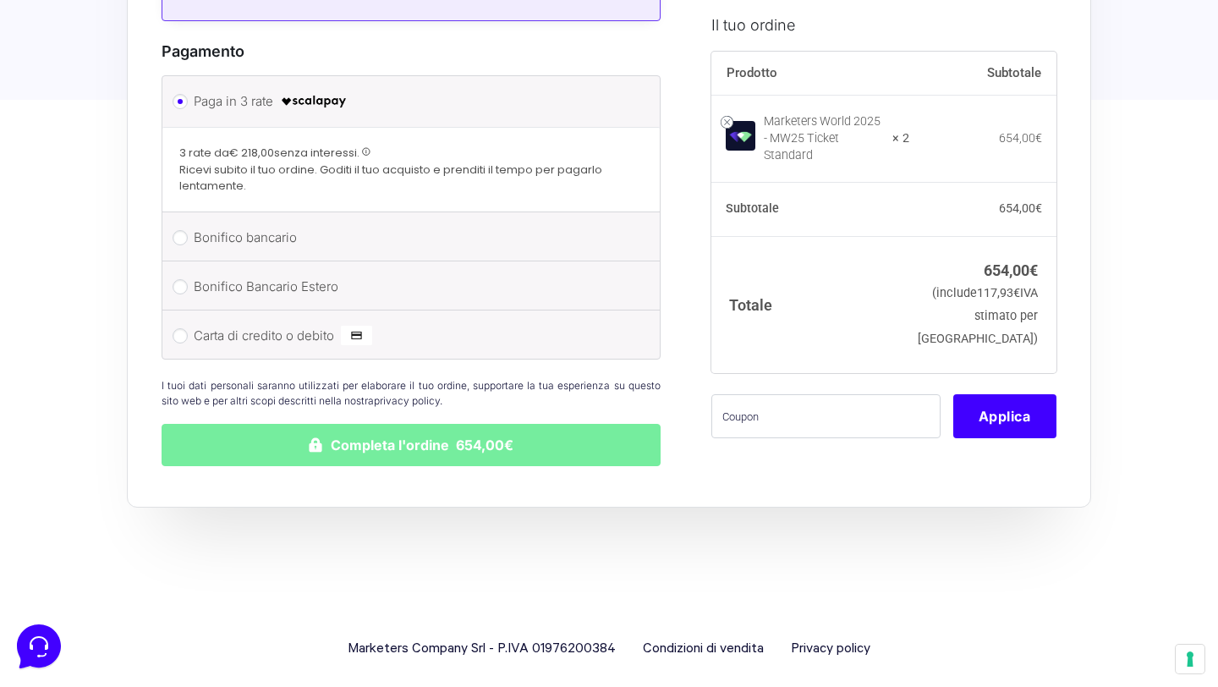
click at [289, 424] on button "Completa l'ordine 654,00€" at bounding box center [411, 445] width 499 height 42
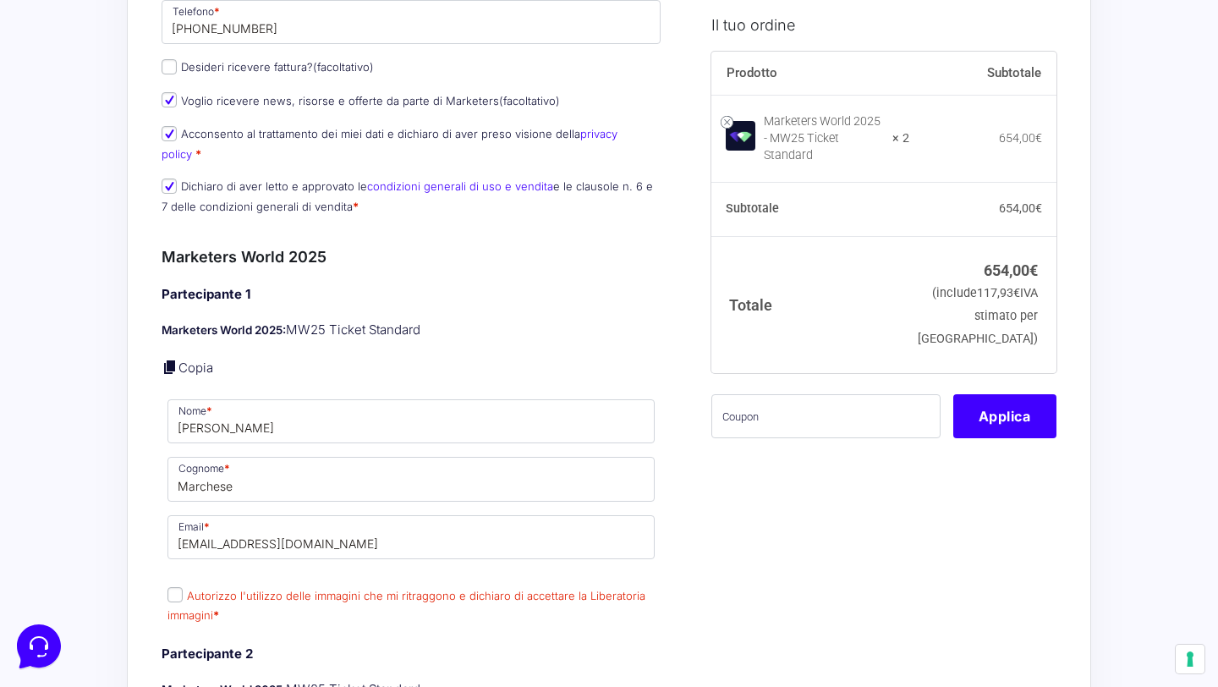
scroll to position [401, 0]
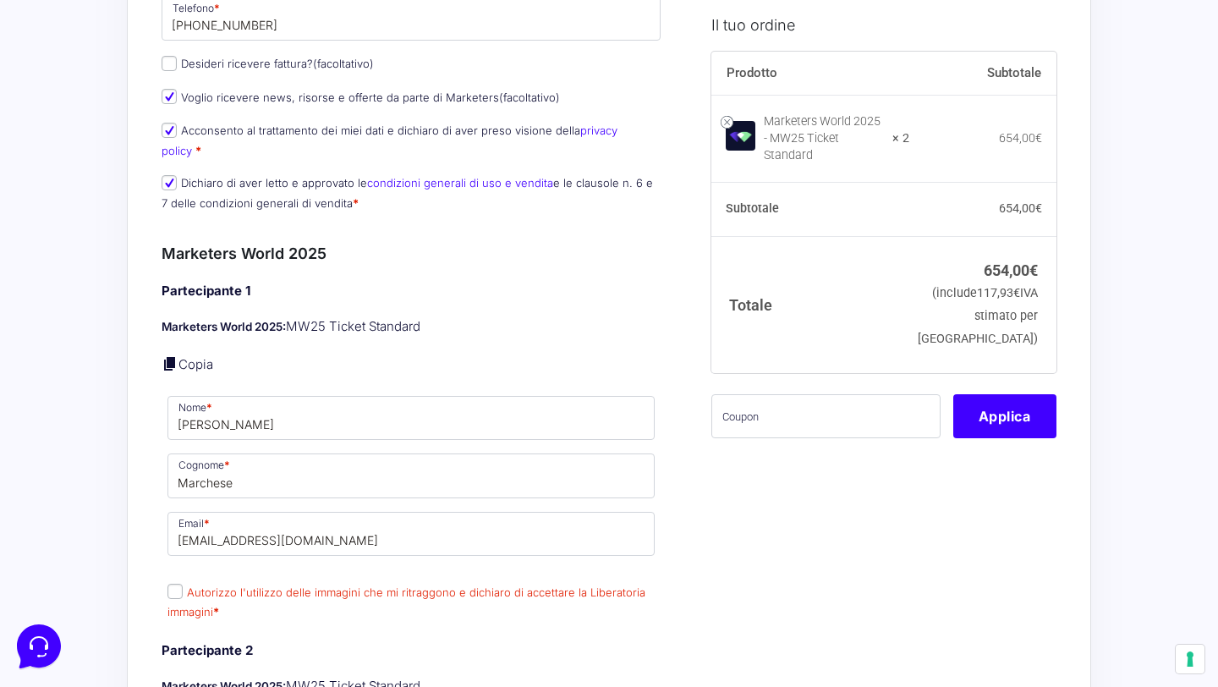
click at [183, 587] on span "Autorizzo l'utilizzo delle immagini che mi ritraggono e dichiaro di accettare l…" at bounding box center [406, 602] width 478 height 36
click at [180, 582] on p "Autorizzo l'utilizzo delle immagini che mi ritraggono e dichiaro di accettare l…" at bounding box center [411, 602] width 499 height 44
click at [177, 584] on input "Autorizzo l'utilizzo delle immagini che mi ritraggono e dichiaro di accettare l…" at bounding box center [174, 591] width 15 height 15
checkbox input "true"
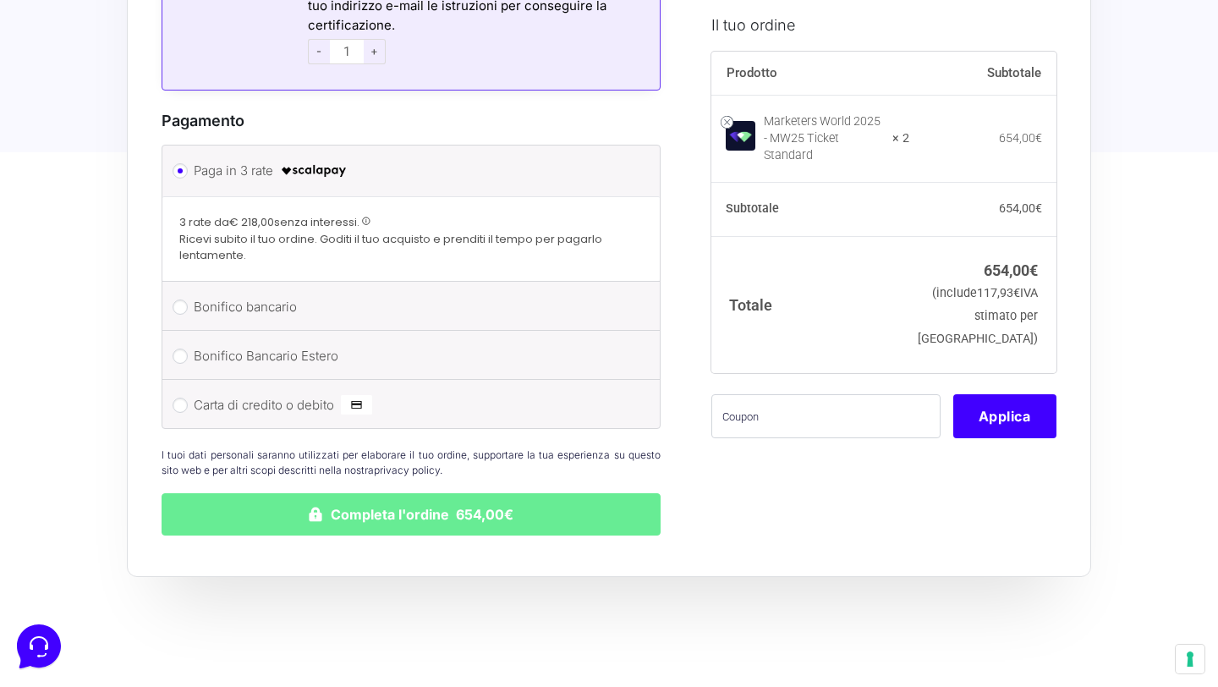
scroll to position [1967, 0]
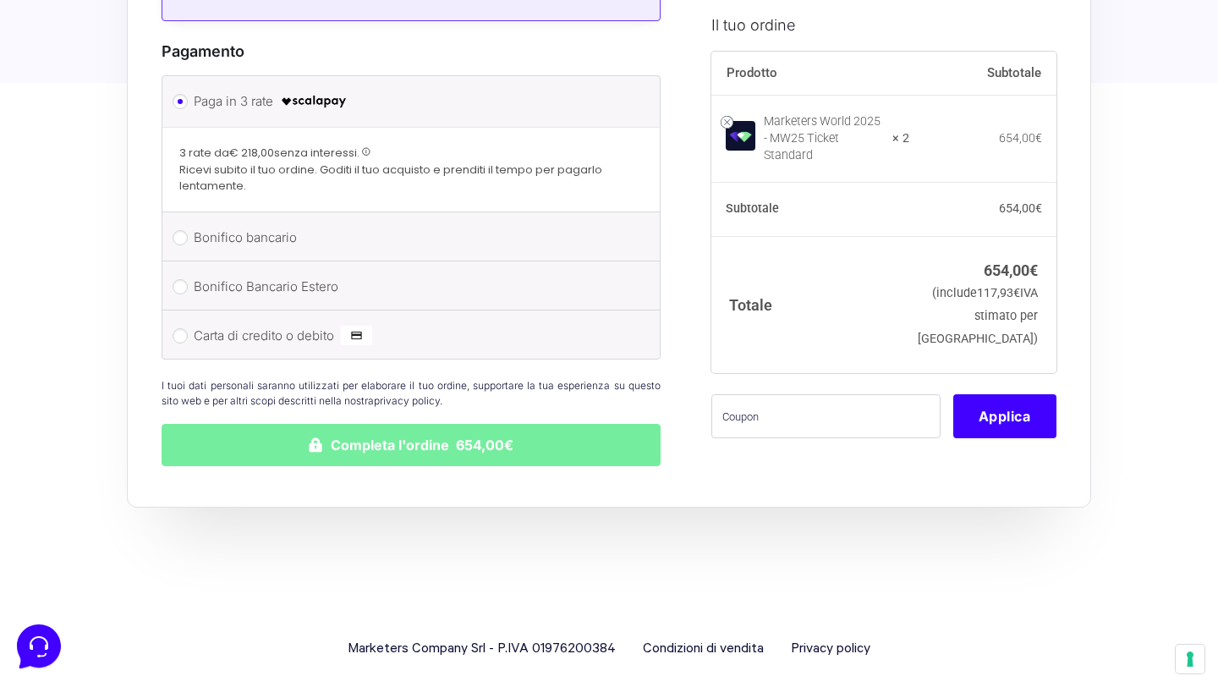
click at [326, 435] on button "Completa l'ordine 654,00€" at bounding box center [411, 445] width 499 height 42
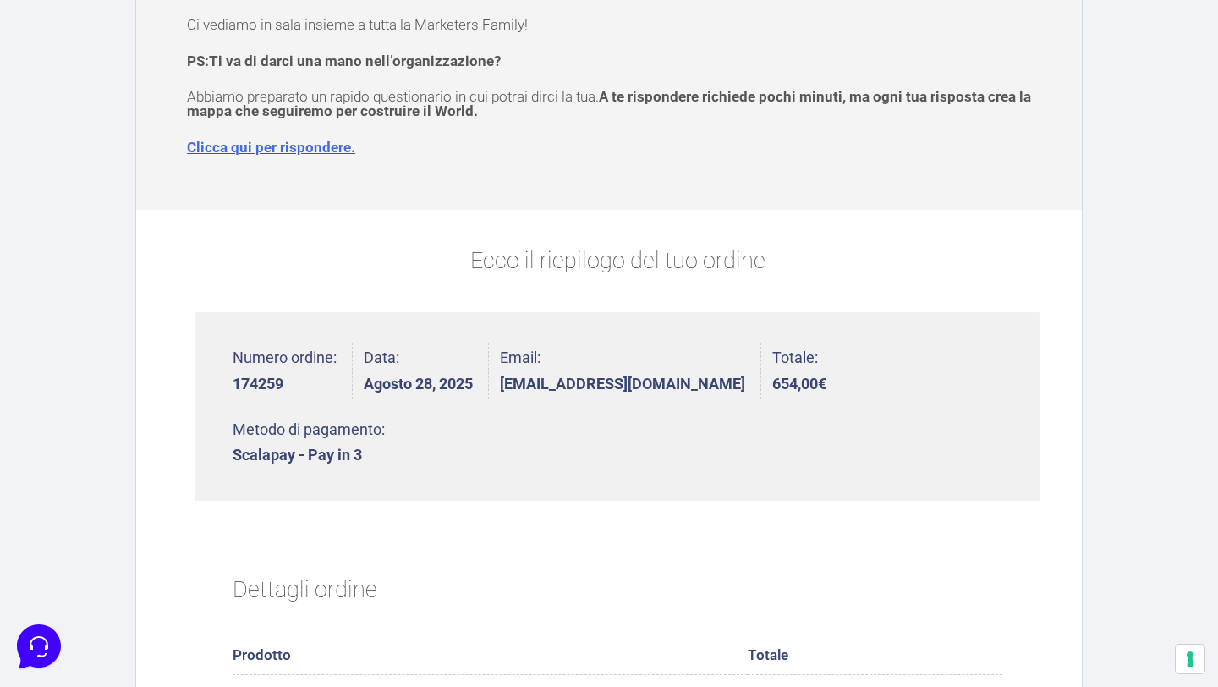
scroll to position [220, 0]
